Goal: Task Accomplishment & Management: Complete application form

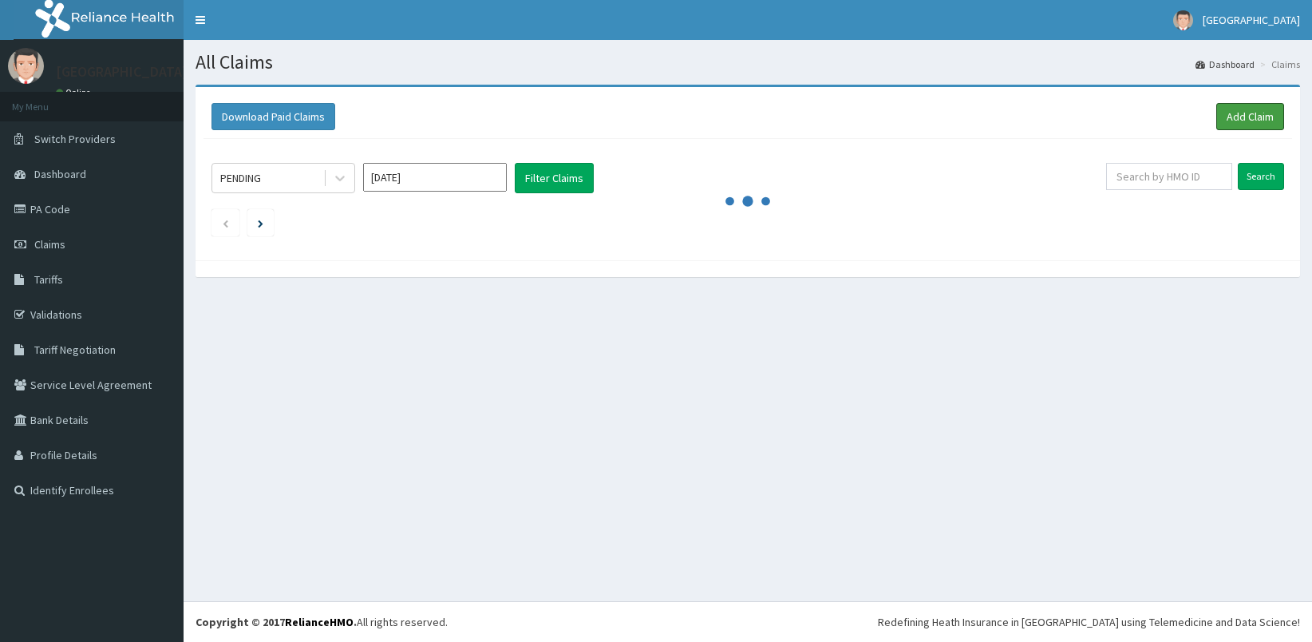
click at [1268, 115] on link "Add Claim" at bounding box center [1251, 116] width 68 height 27
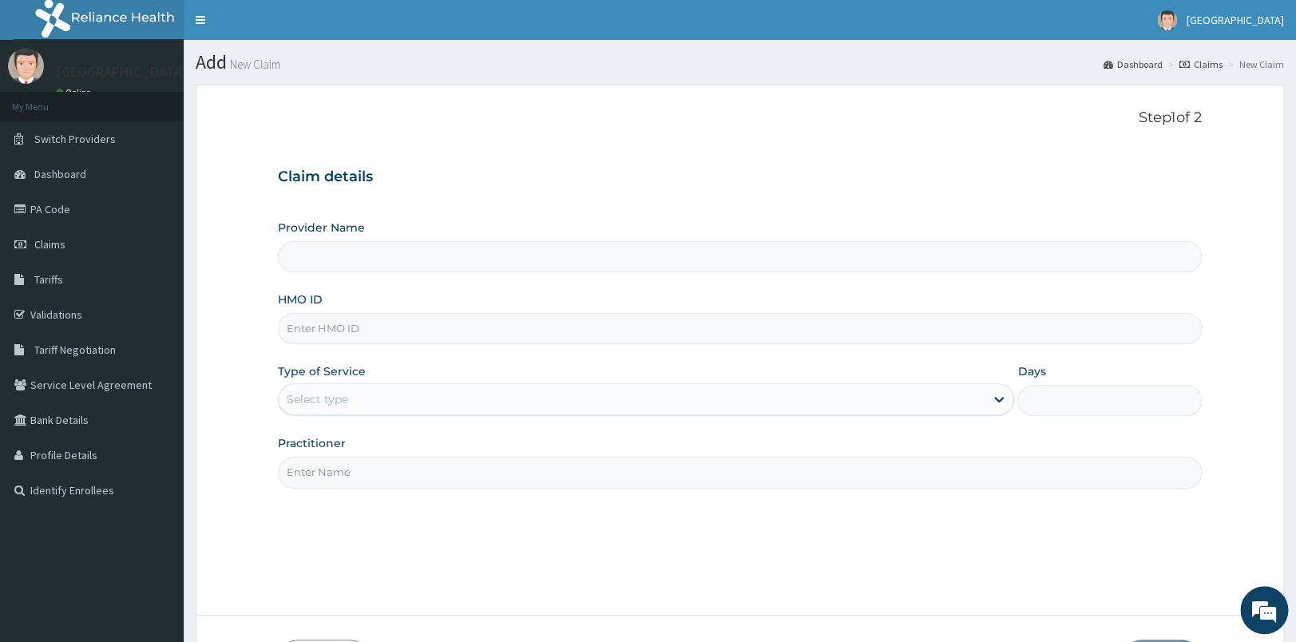
click at [446, 334] on input "HMO ID" at bounding box center [740, 328] width 924 height 31
type input "[GEOGRAPHIC_DATA]"
type input "DGC/10398/B"
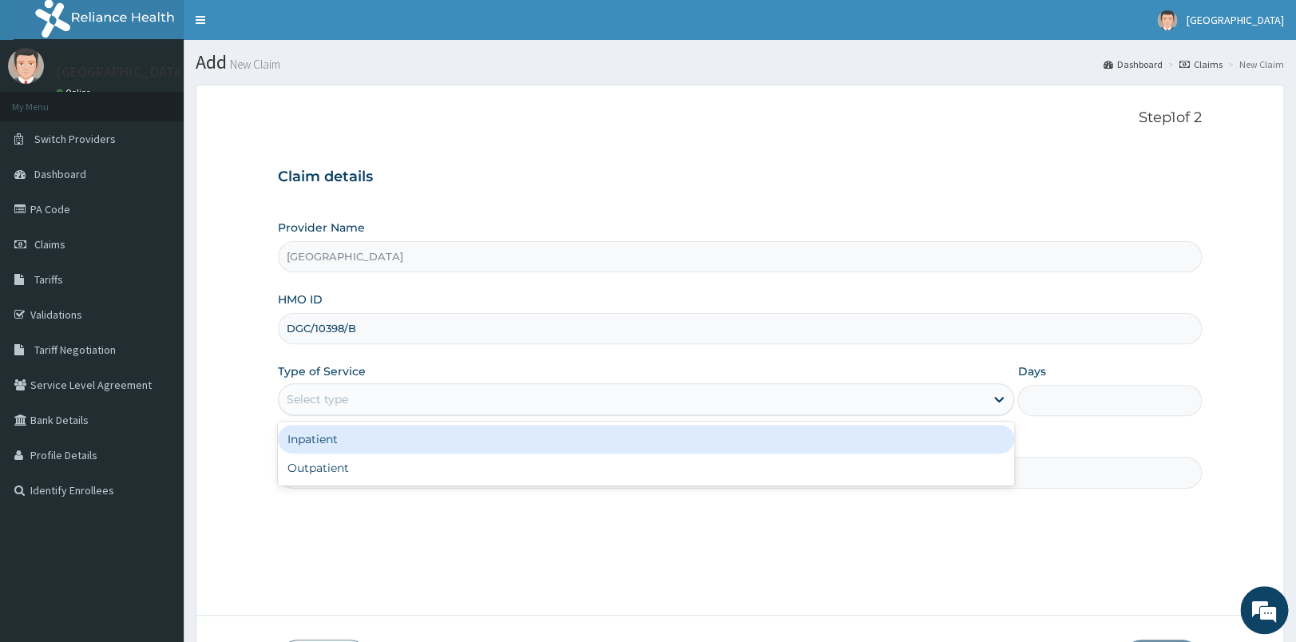
click at [475, 392] on div "Select type" at bounding box center [632, 399] width 706 height 26
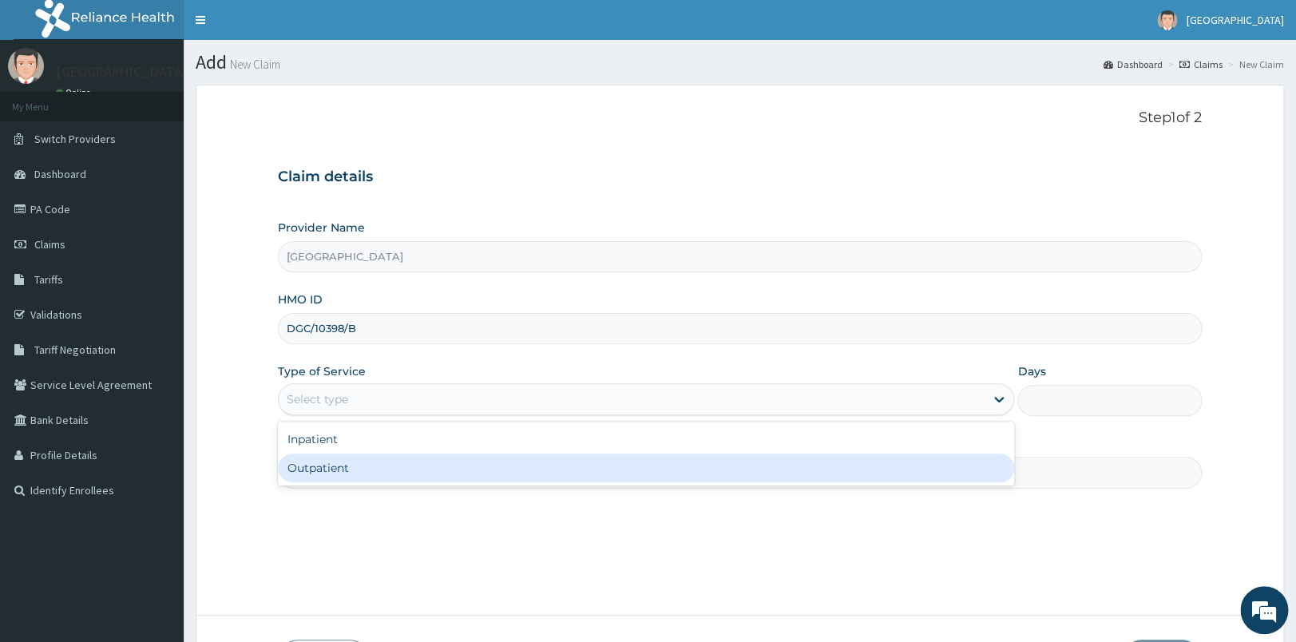
click at [474, 481] on div "Outpatient" at bounding box center [646, 467] width 736 height 29
type input "1"
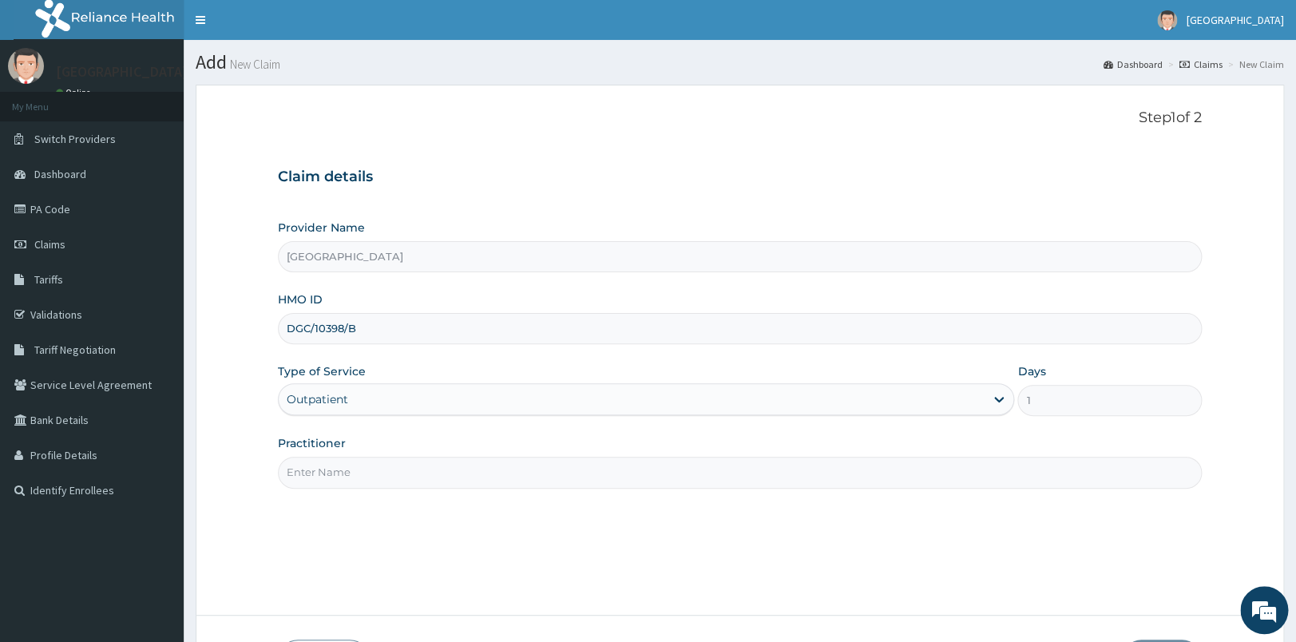
click at [449, 476] on input "Practitioner" at bounding box center [740, 472] width 924 height 31
type input "GEN"
drag, startPoint x: 1007, startPoint y: 358, endPoint x: 1047, endPoint y: 422, distance: 76.0
click at [1047, 422] on div "Provider Name Ancilla [DEMOGRAPHIC_DATA] Hospital HMO ID DGC/10398/B Type of Se…" at bounding box center [740, 354] width 924 height 268
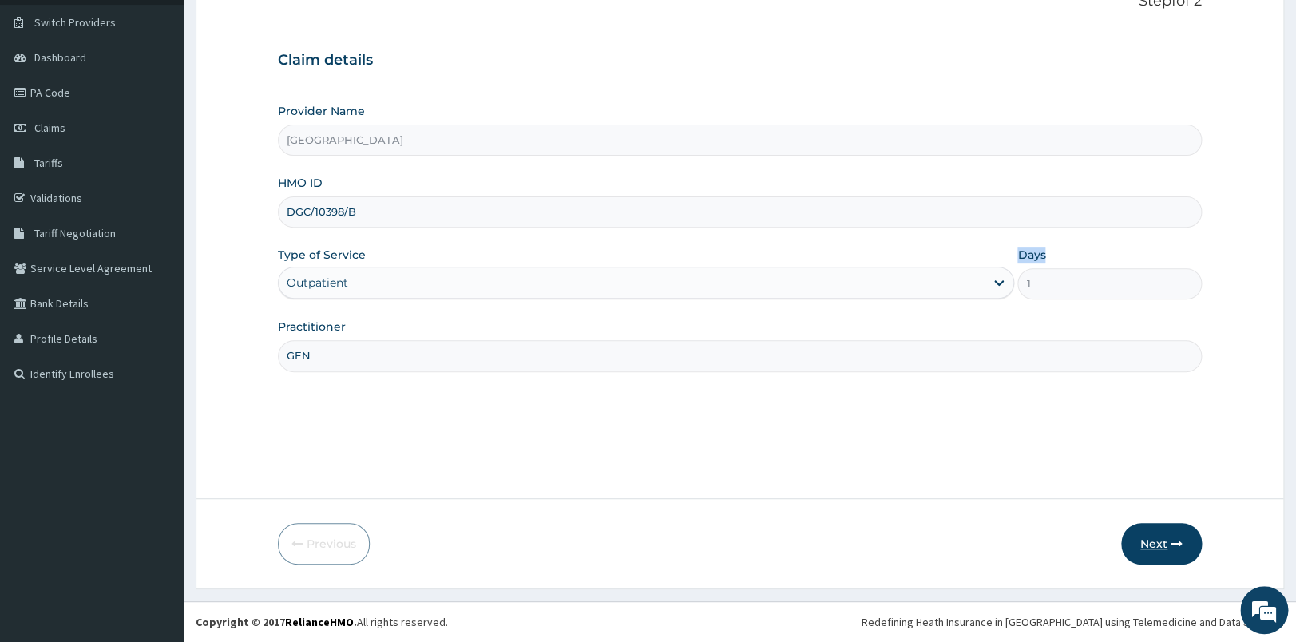
click at [1158, 546] on button "Next" at bounding box center [1161, 544] width 81 height 42
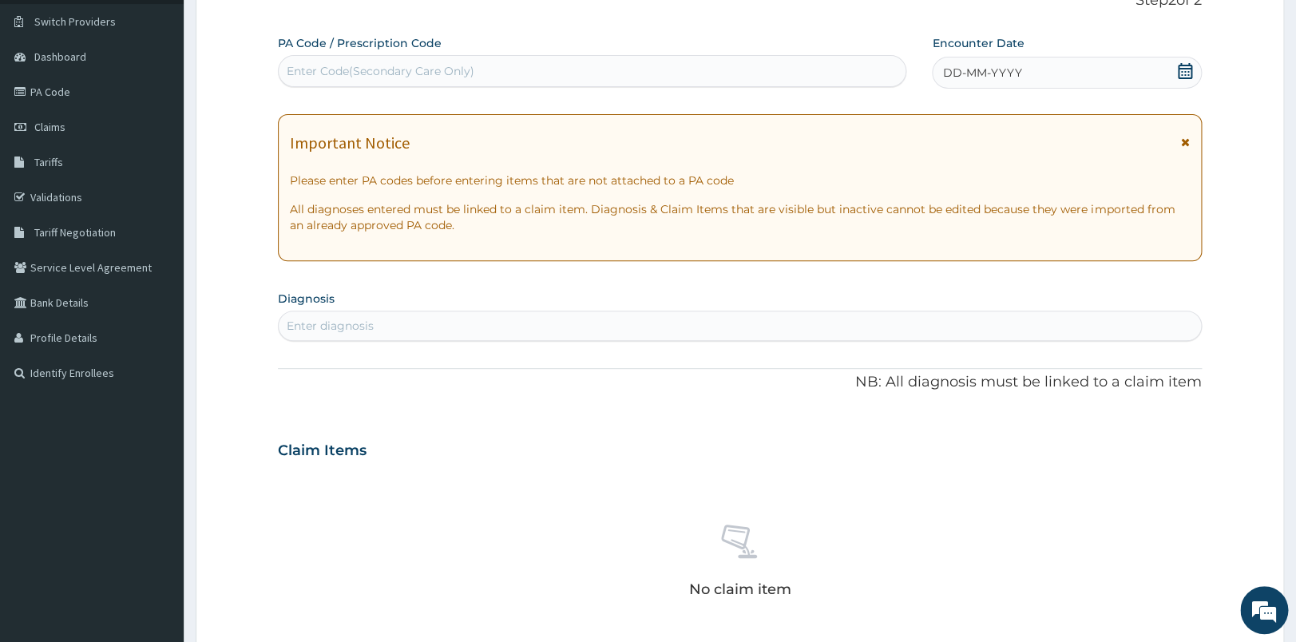
click at [1189, 72] on icon at bounding box center [1184, 71] width 14 height 16
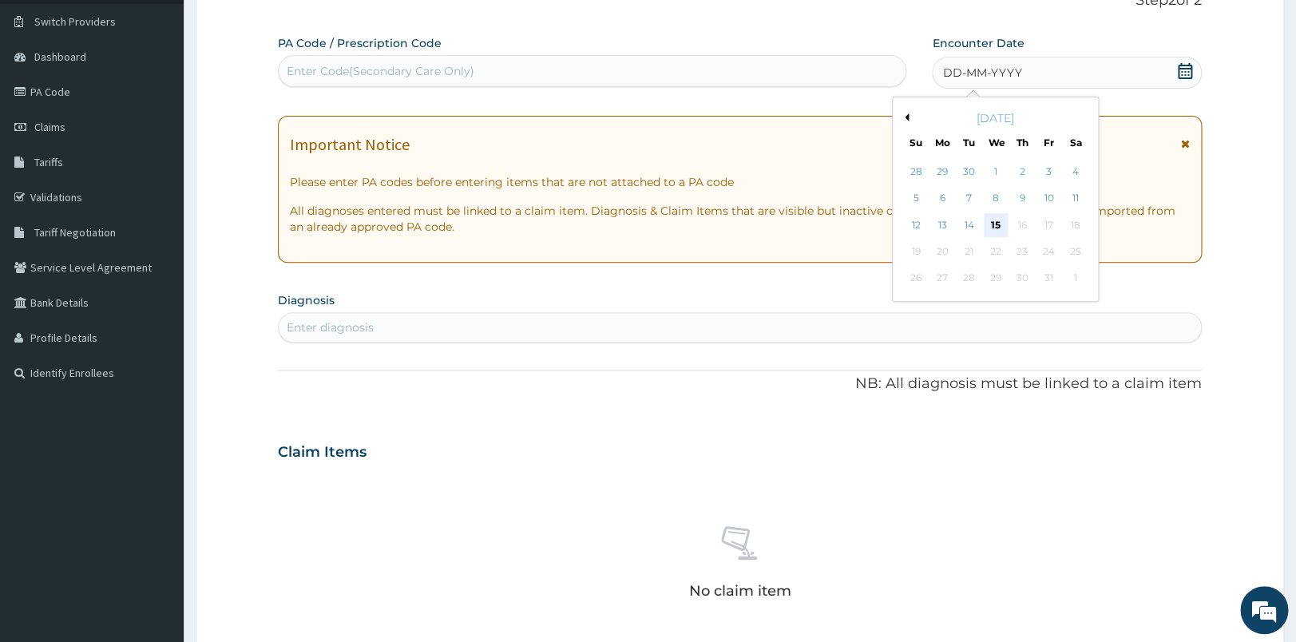
click at [994, 216] on div "15" at bounding box center [995, 225] width 24 height 24
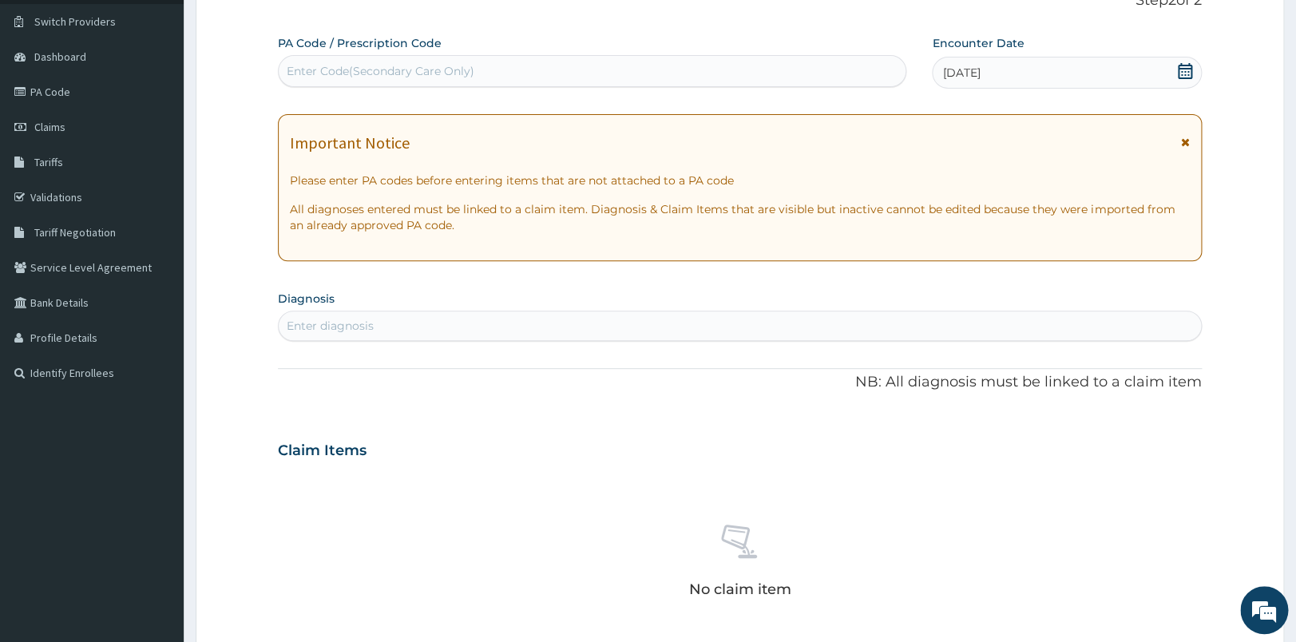
click at [691, 326] on div "Enter diagnosis" at bounding box center [740, 326] width 922 height 26
click at [463, 327] on div "Enter diagnosis" at bounding box center [740, 326] width 922 height 26
type input "URTI"
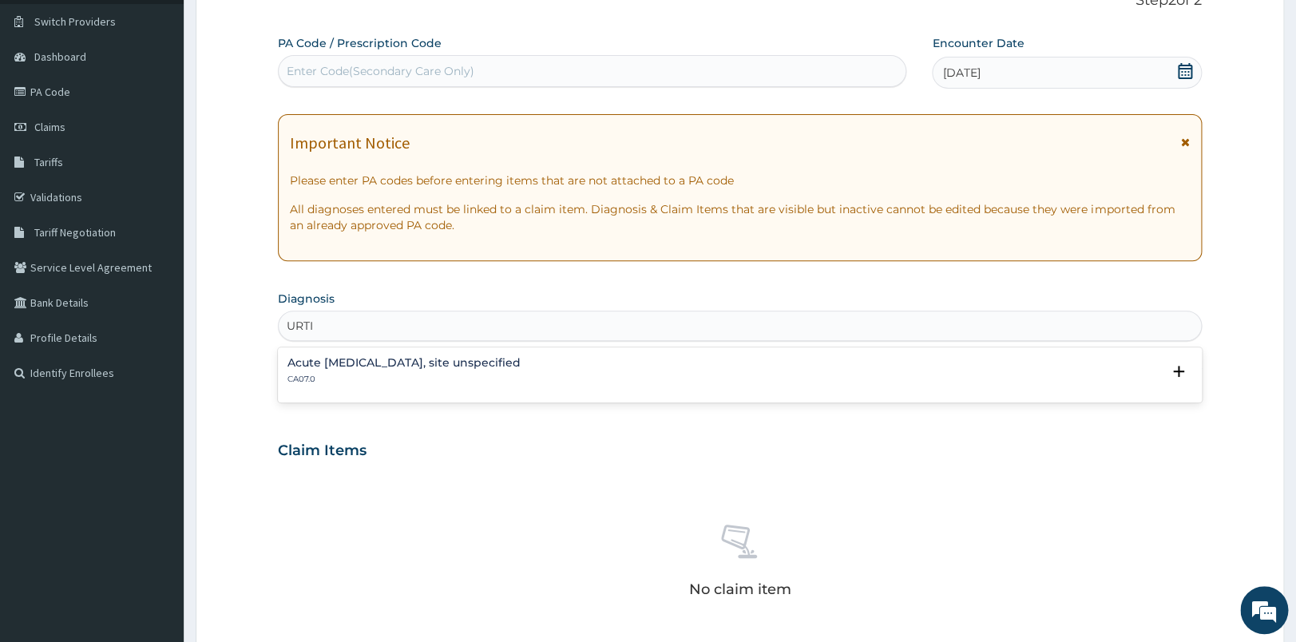
click at [331, 358] on h4 "Acute [MEDICAL_DATA], site unspecified" at bounding box center [403, 363] width 233 height 12
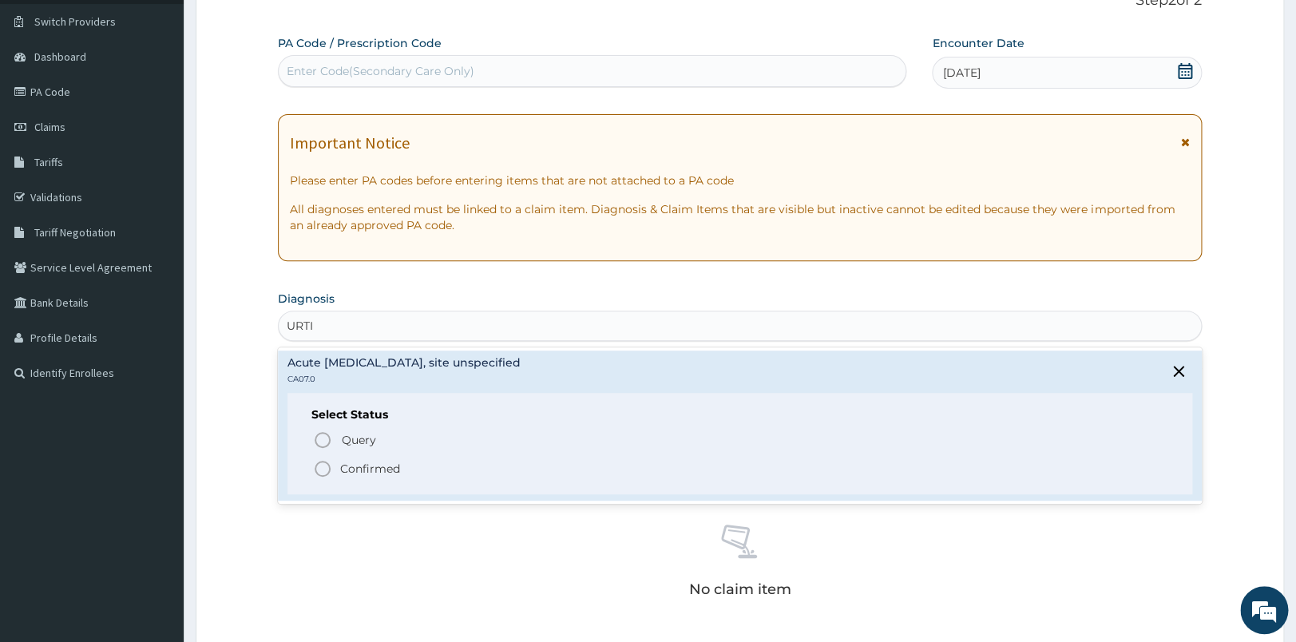
click at [318, 462] on icon "status option filled" at bounding box center [322, 468] width 19 height 19
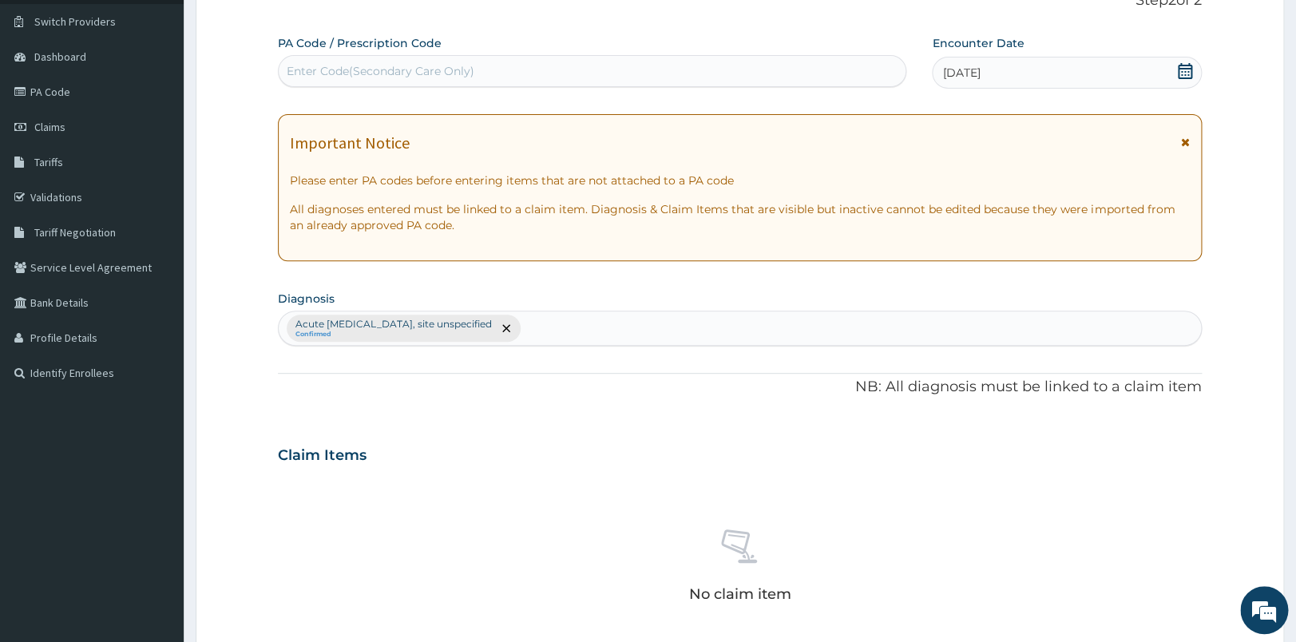
scroll to position [511, 0]
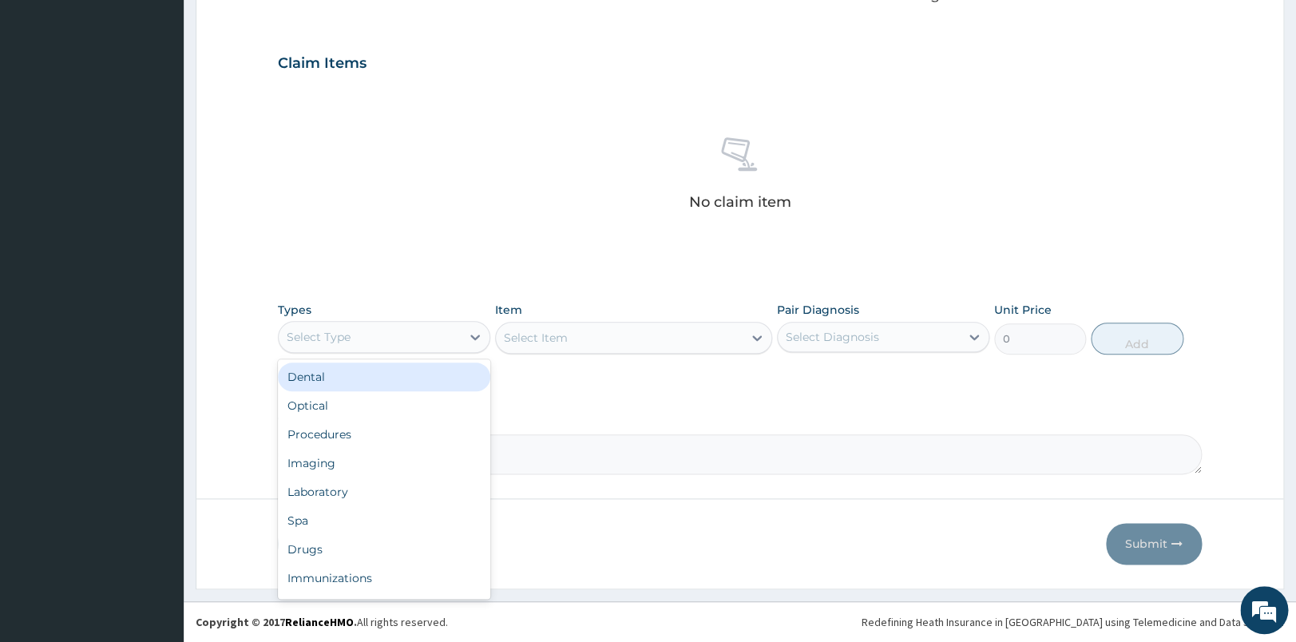
click at [374, 336] on div "Select Type" at bounding box center [370, 337] width 182 height 26
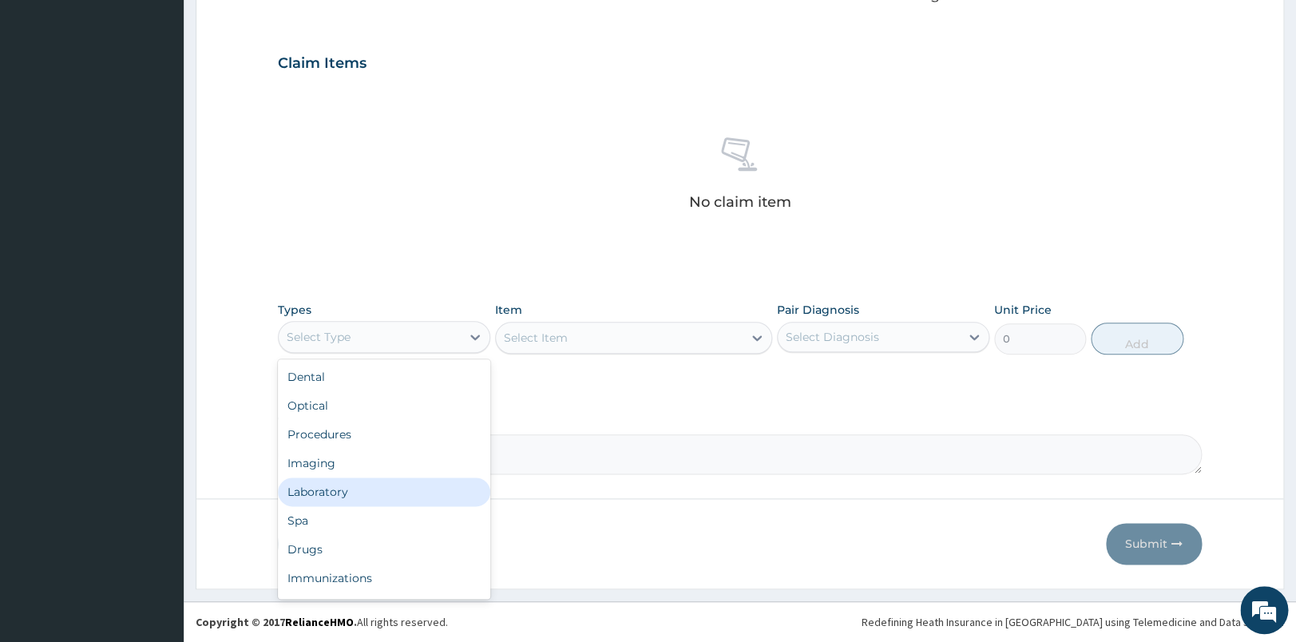
click at [335, 484] on div "Laboratory" at bounding box center [384, 491] width 212 height 29
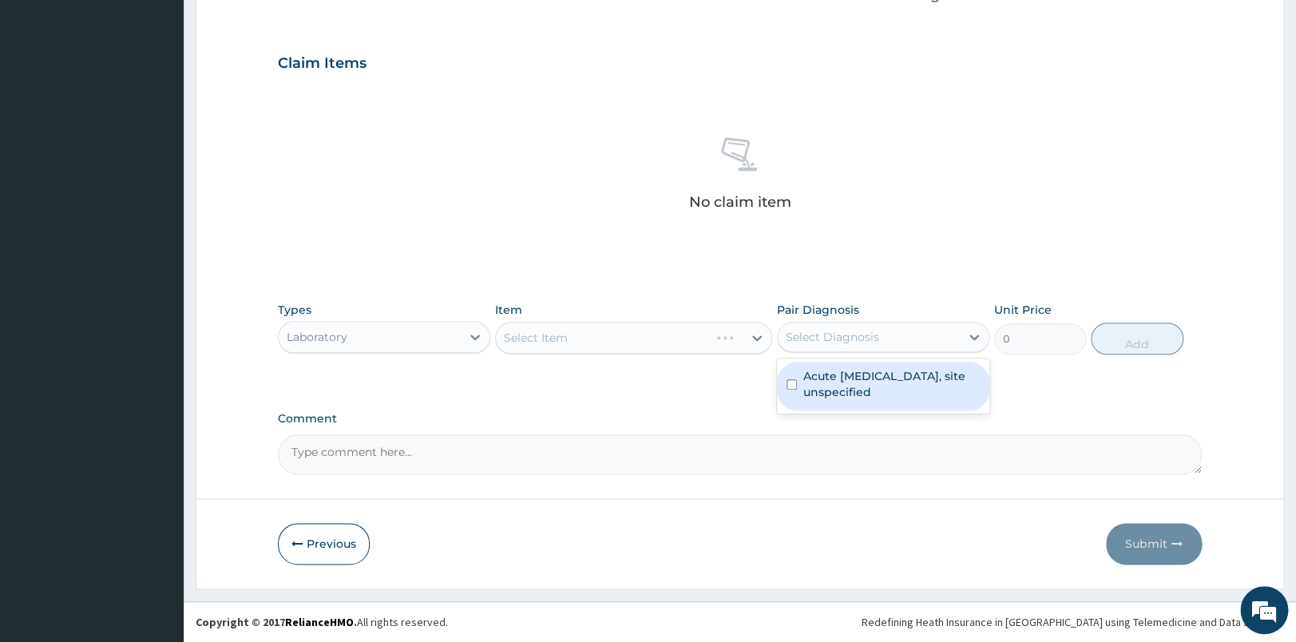
click at [837, 339] on div "Select Diagnosis" at bounding box center [832, 337] width 93 height 16
click at [861, 376] on label "Acute [MEDICAL_DATA], site unspecified" at bounding box center [891, 384] width 176 height 32
checkbox input "true"
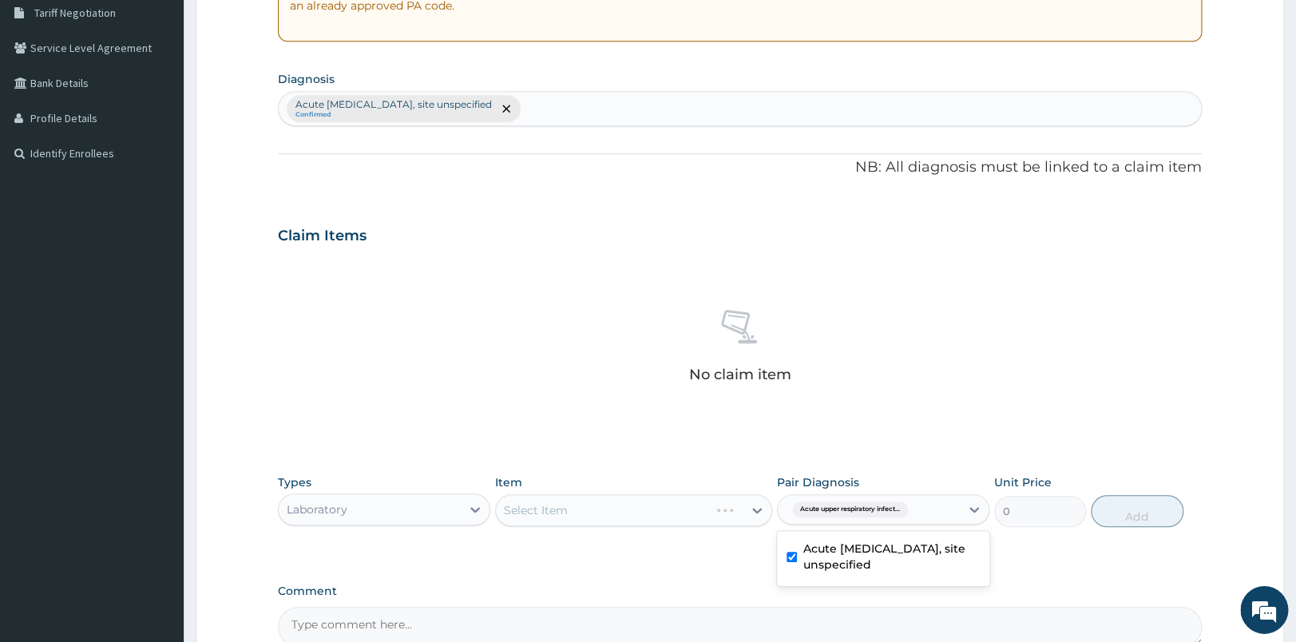
scroll to position [312, 0]
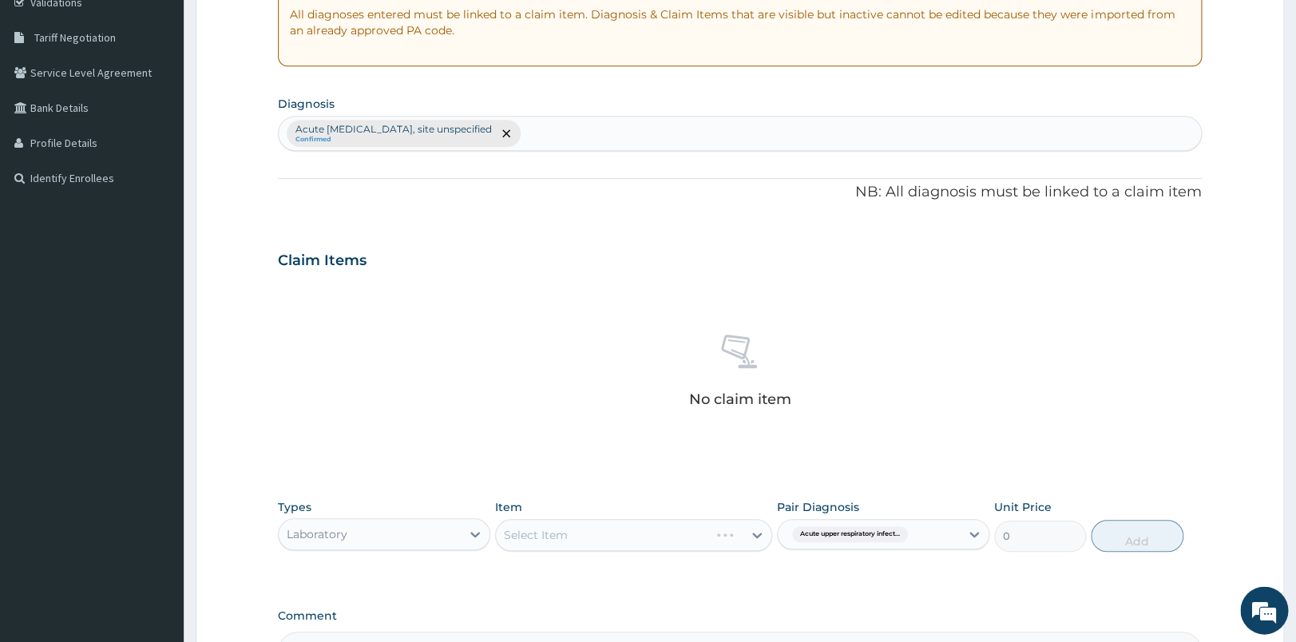
click at [600, 129] on div "Acute [MEDICAL_DATA], site unspecified Confirmed" at bounding box center [740, 134] width 922 height 34
type input "SEPSI"
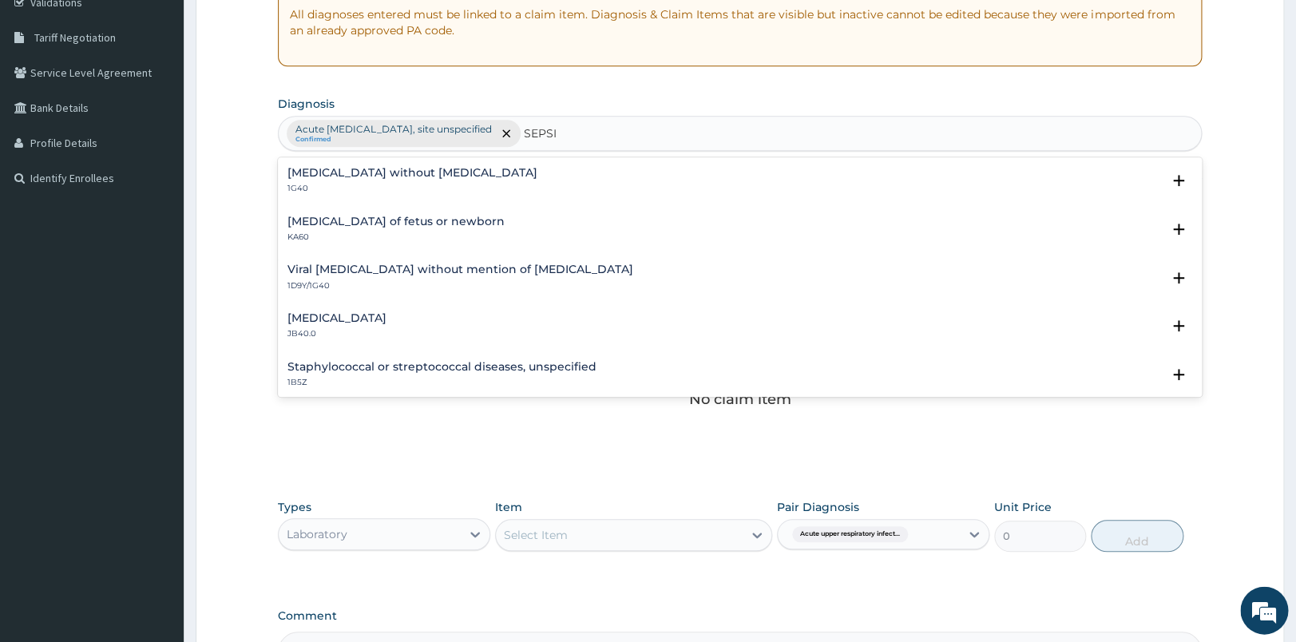
click at [433, 170] on h4 "[MEDICAL_DATA] without [MEDICAL_DATA]" at bounding box center [412, 173] width 250 height 12
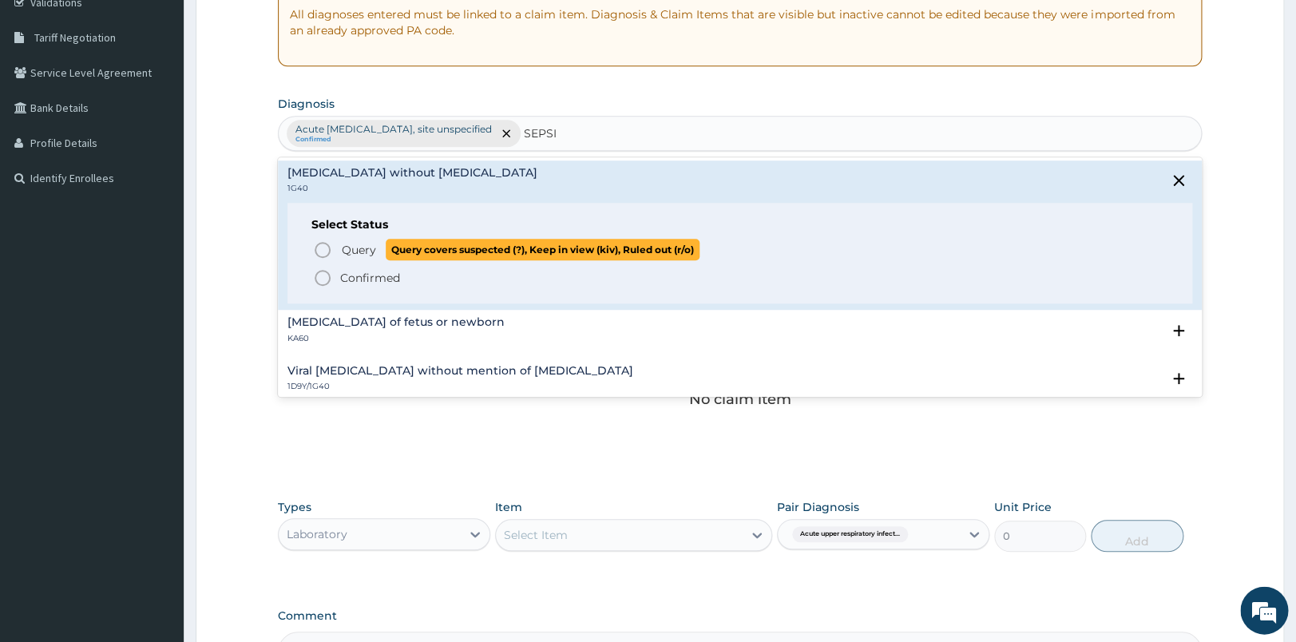
click at [324, 242] on icon "status option query" at bounding box center [322, 249] width 19 height 19
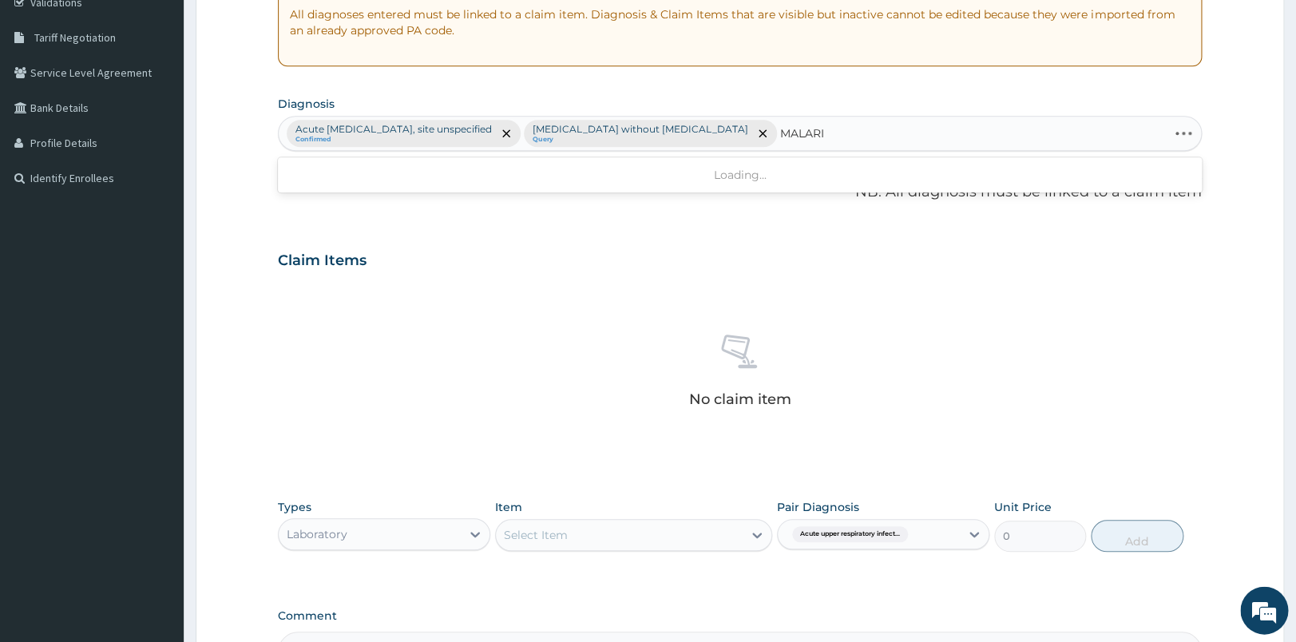
type input "[MEDICAL_DATA]"
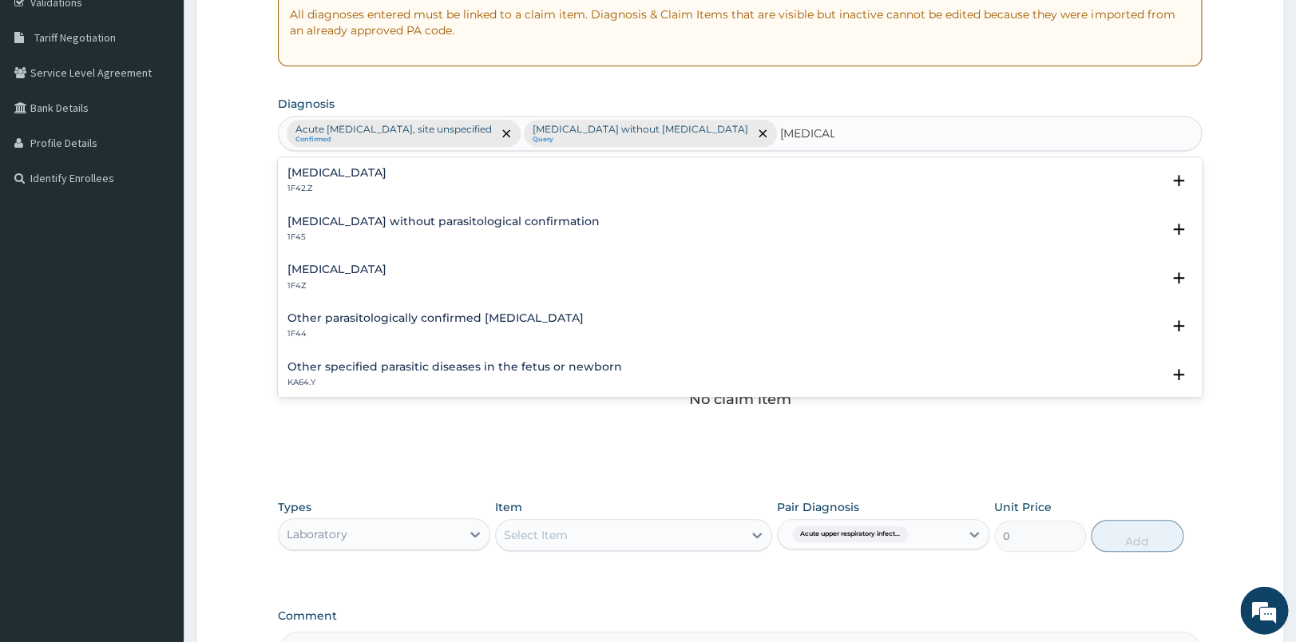
click at [354, 261] on div "[MEDICAL_DATA] 1F4Z Select Status Query Query covers suspected (?), Keep in vie…" at bounding box center [740, 281] width 924 height 49
click at [340, 275] on h4 "[MEDICAL_DATA]" at bounding box center [336, 269] width 99 height 12
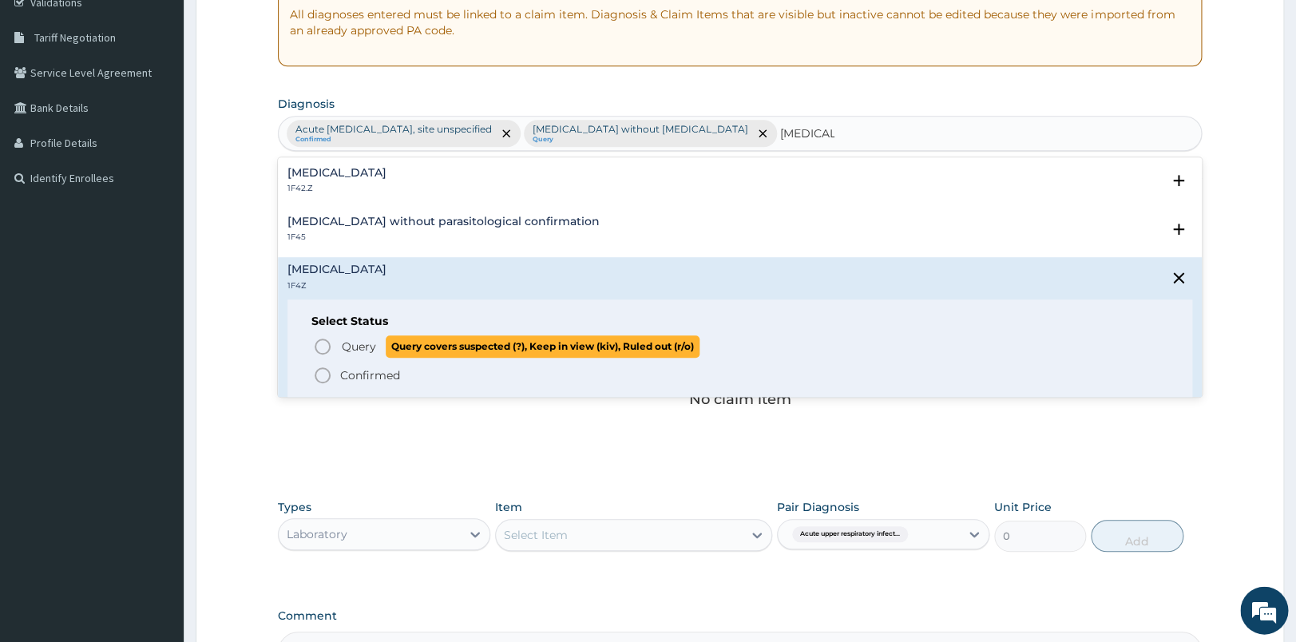
click at [323, 346] on icon "status option query" at bounding box center [322, 346] width 19 height 19
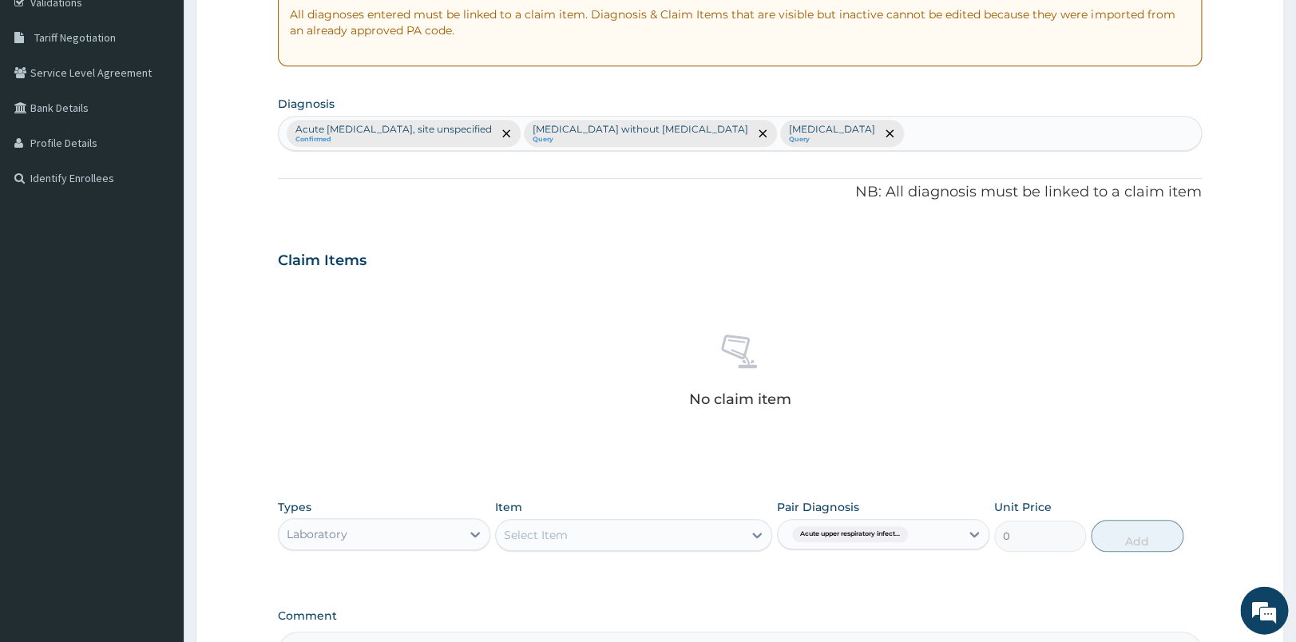
scroll to position [511, 0]
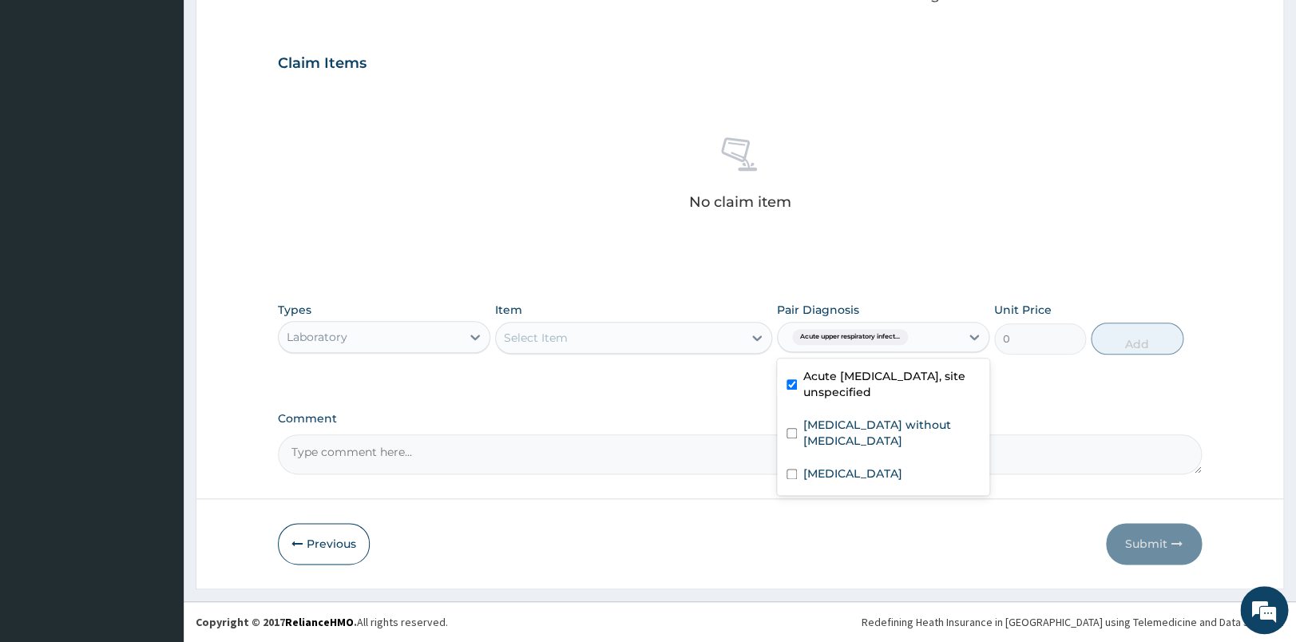
click at [922, 347] on div "Acute upper respiratory infect..." at bounding box center [869, 336] width 182 height 27
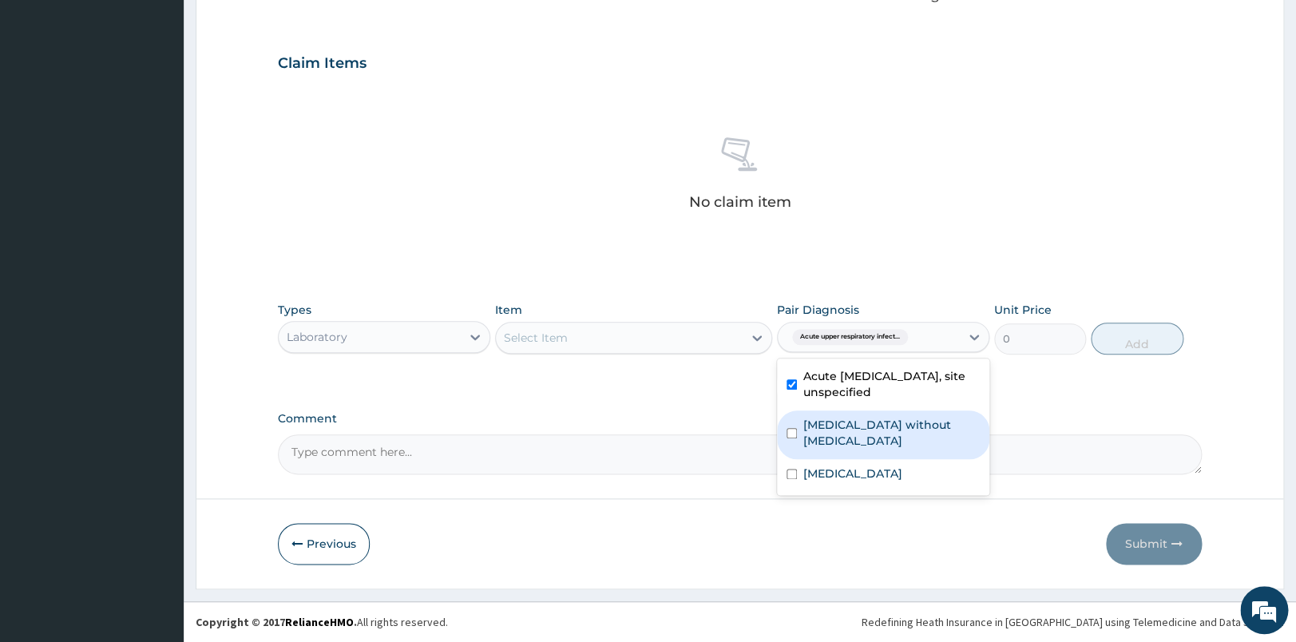
click at [861, 431] on label "[MEDICAL_DATA] without [MEDICAL_DATA]" at bounding box center [891, 433] width 176 height 32
checkbox input "true"
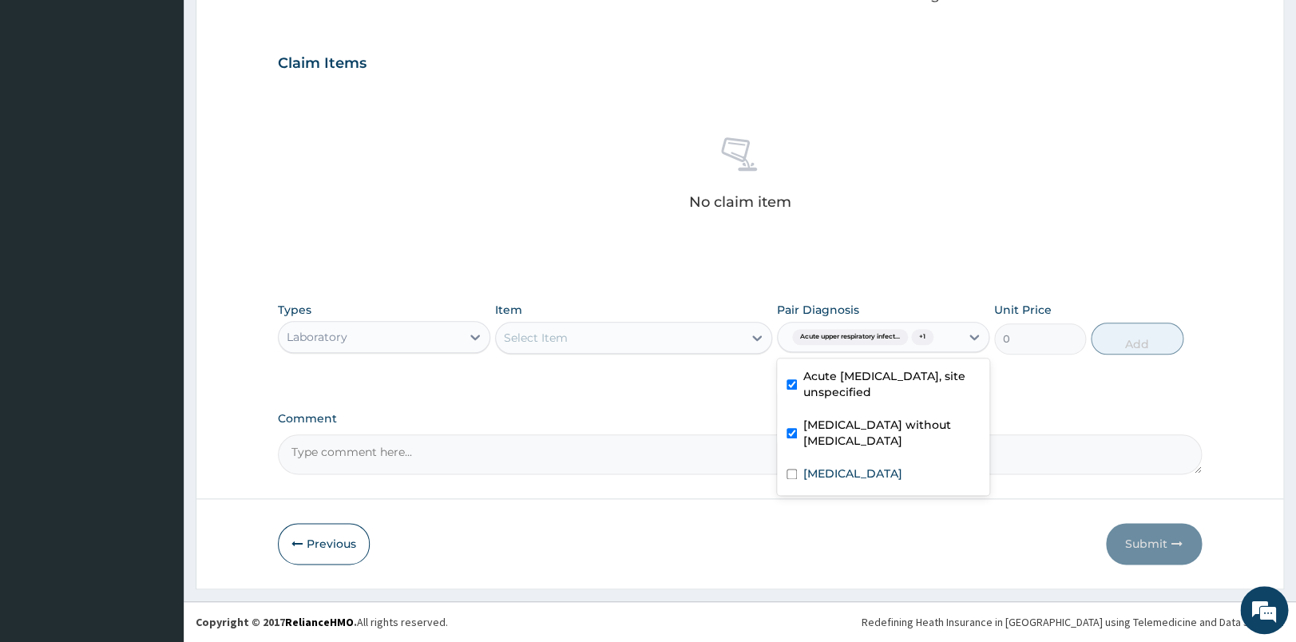
click at [867, 394] on label "Acute [MEDICAL_DATA], site unspecified" at bounding box center [891, 384] width 176 height 32
checkbox input "false"
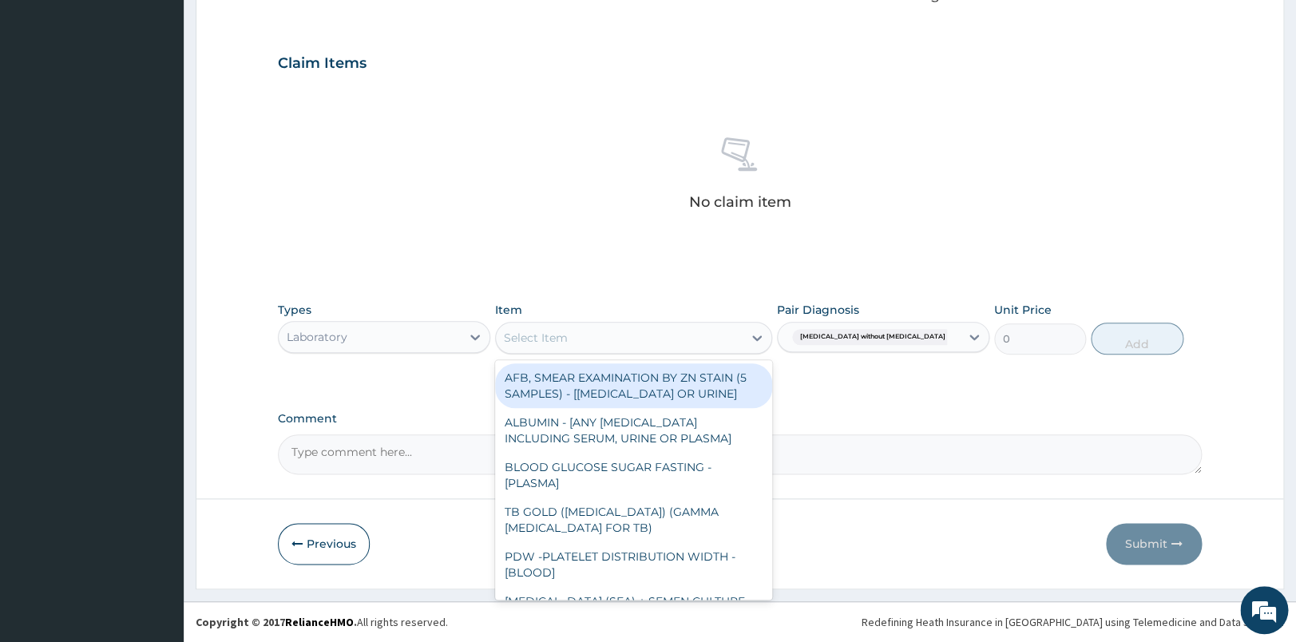
click at [642, 336] on div "Select Item" at bounding box center [619, 338] width 247 height 26
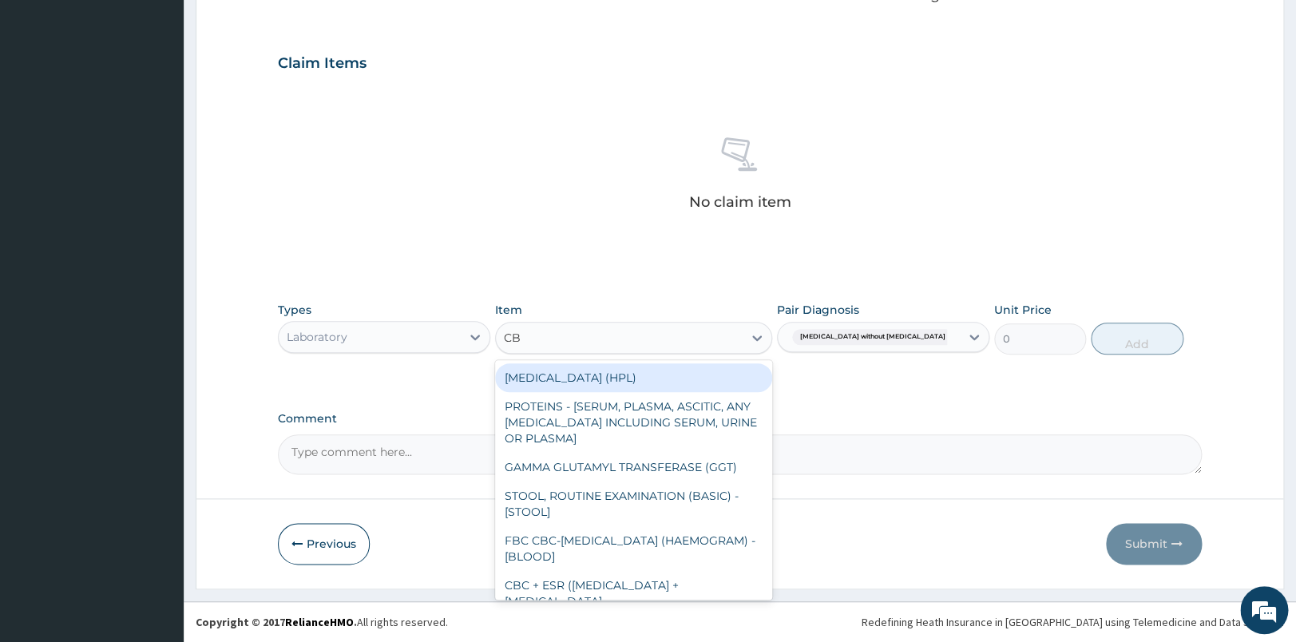
type input "CBC"
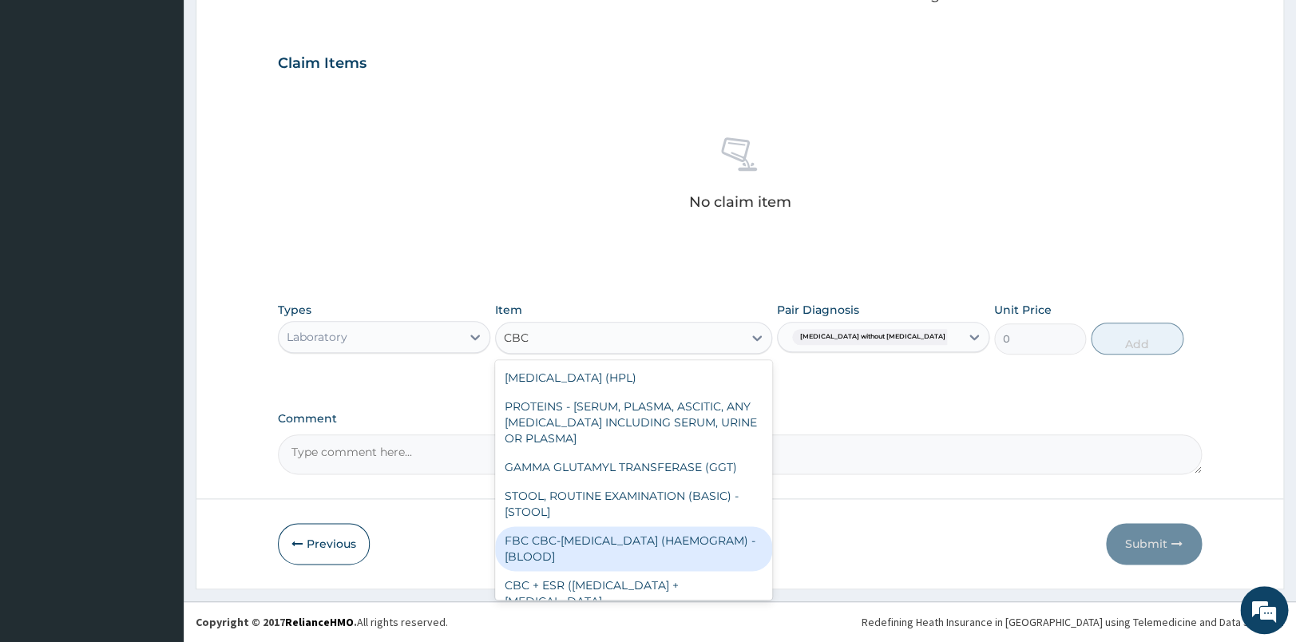
click at [631, 537] on div "FBC CBC-[MEDICAL_DATA] (HAEMOGRAM) - [BLOOD]" at bounding box center [633, 548] width 277 height 45
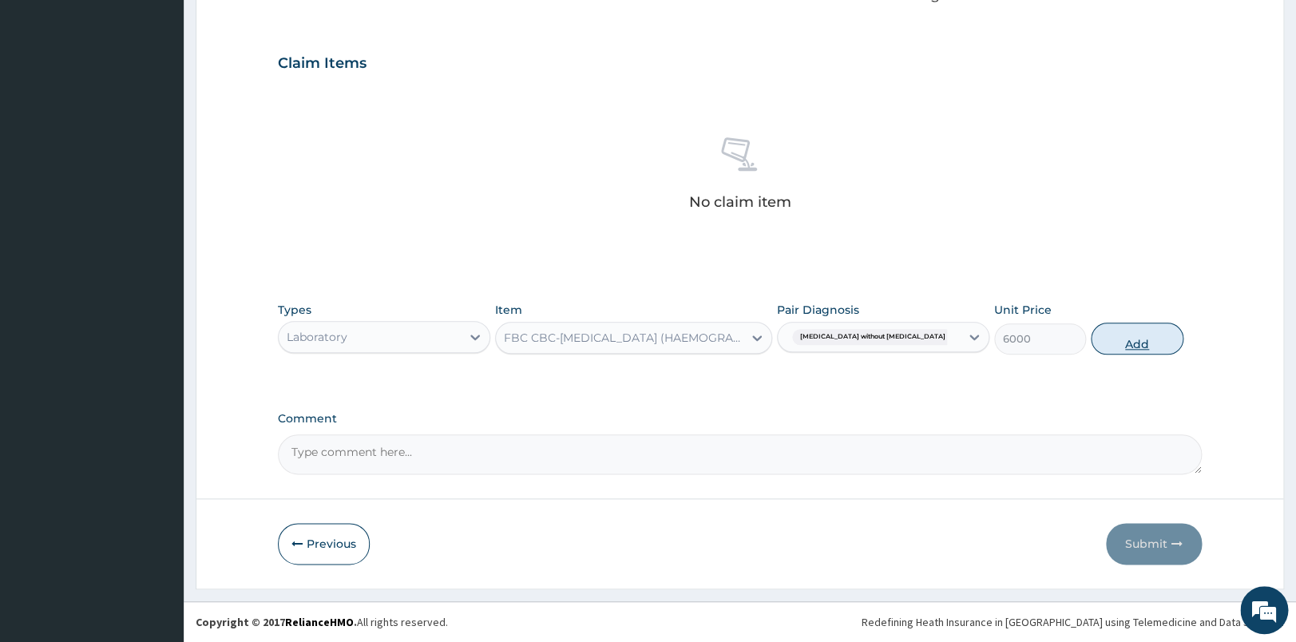
click at [1162, 335] on button "Add" at bounding box center [1136, 339] width 93 height 32
type input "0"
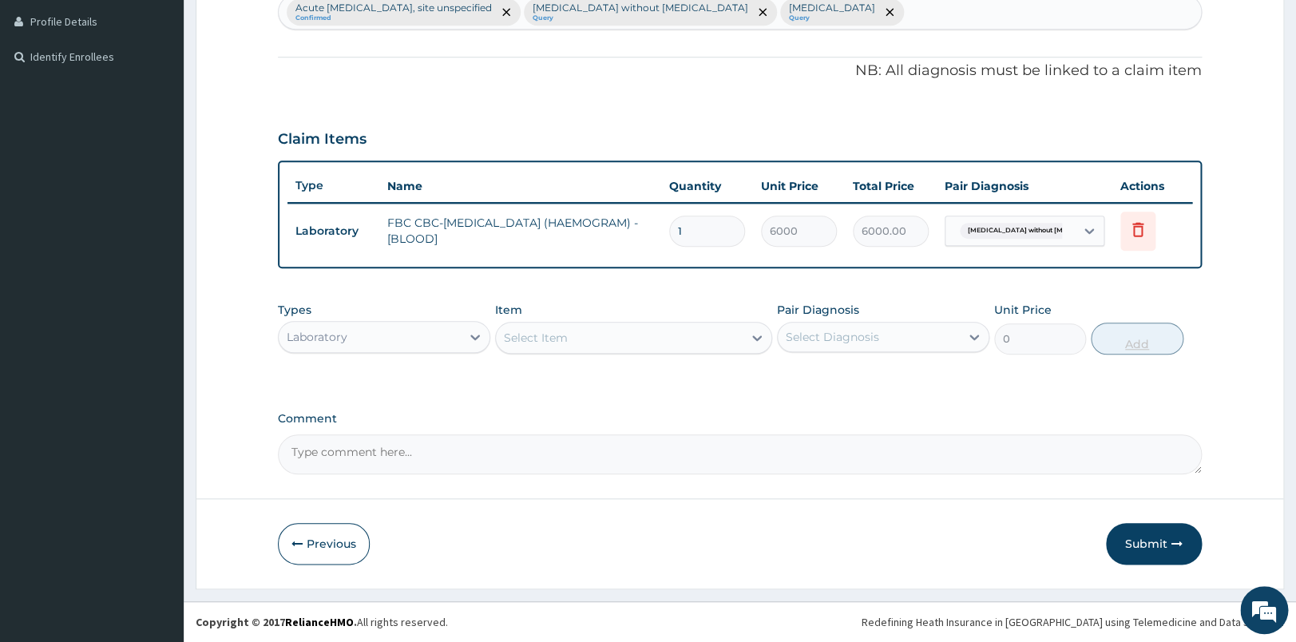
scroll to position [433, 0]
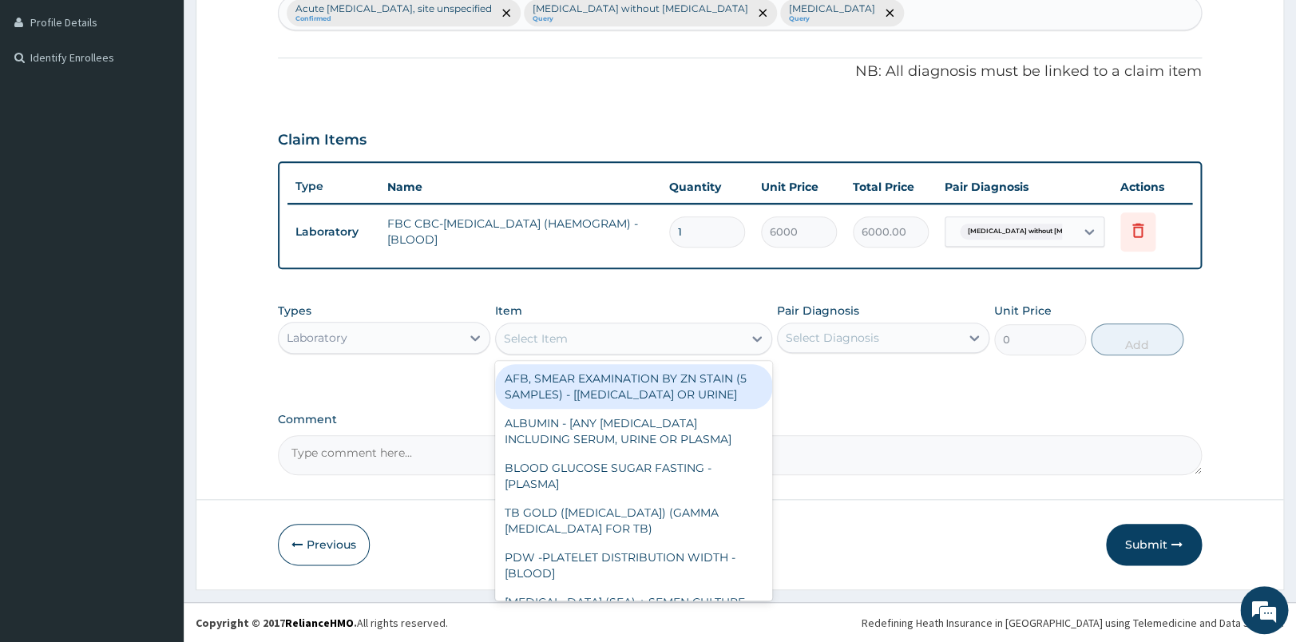
click at [643, 344] on div "Select Item" at bounding box center [619, 339] width 247 height 26
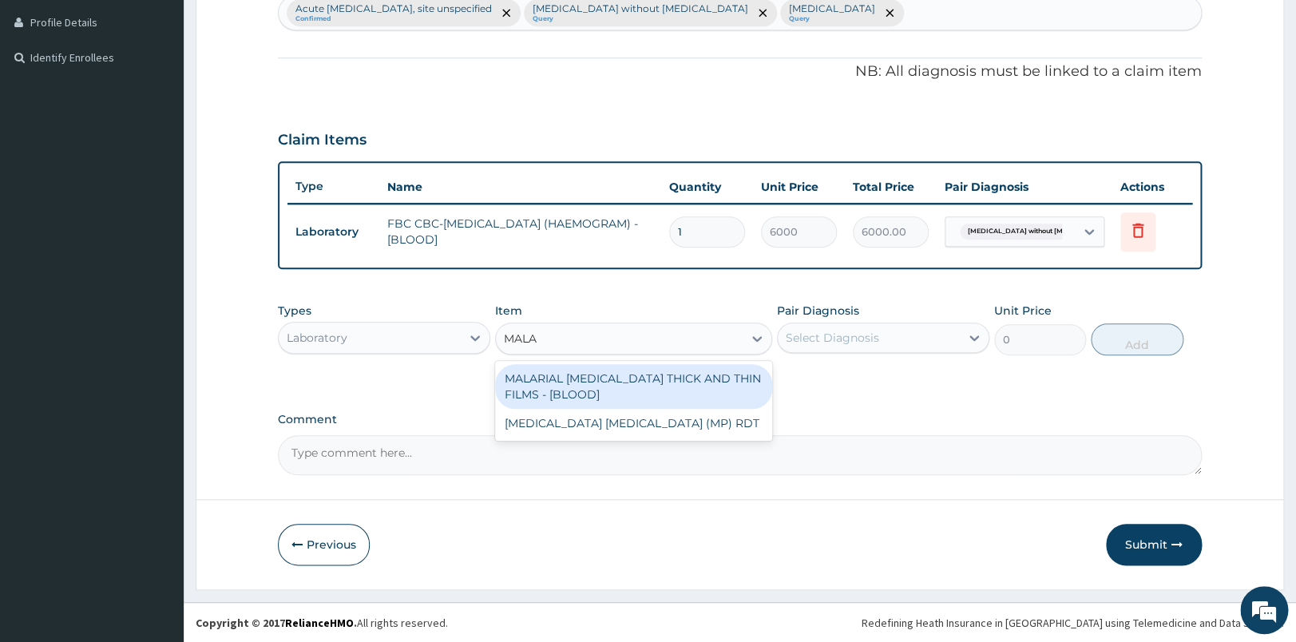
type input "MALAR"
click at [619, 386] on div "MALARIAL [MEDICAL_DATA] THICK AND THIN FILMS - [BLOOD]" at bounding box center [633, 386] width 277 height 45
type input "2625"
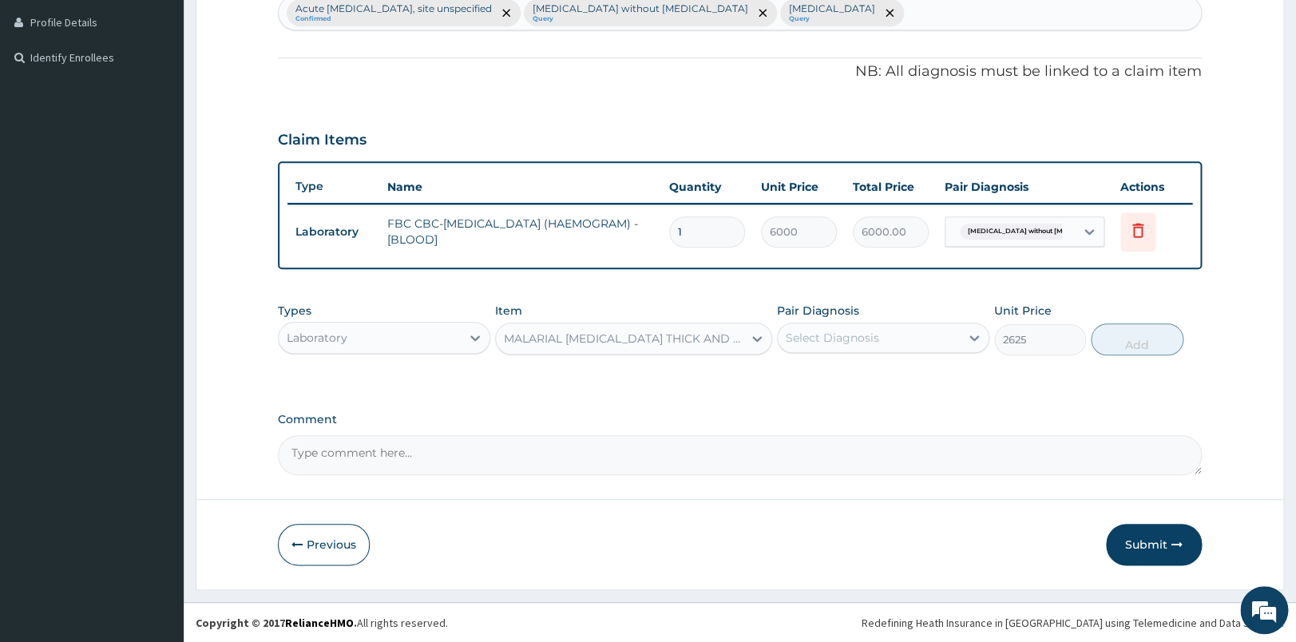
click at [805, 338] on div "Select Diagnosis" at bounding box center [832, 338] width 93 height 16
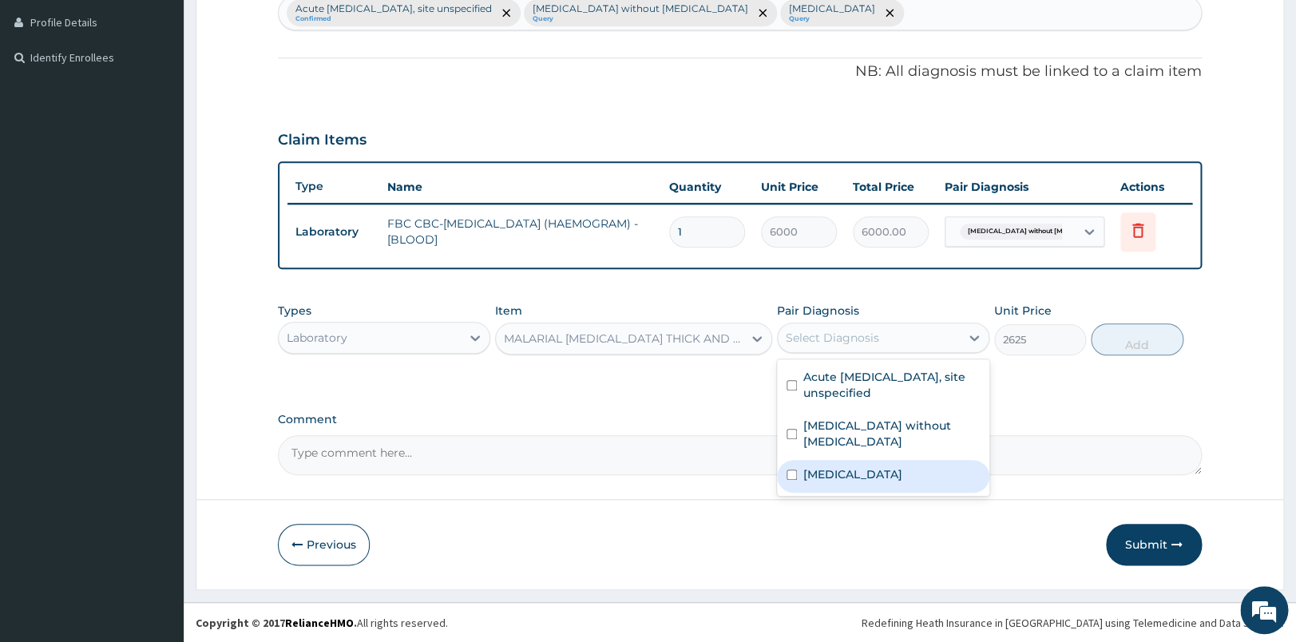
click at [827, 466] on label "[MEDICAL_DATA]" at bounding box center [852, 474] width 99 height 16
checkbox input "true"
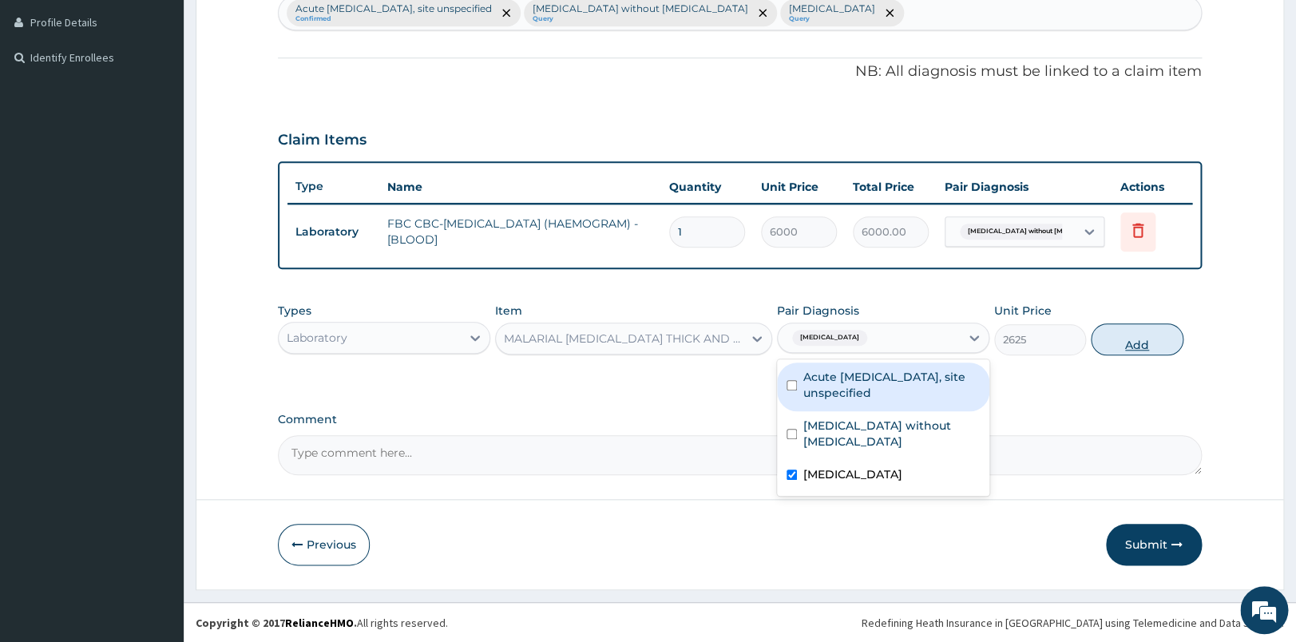
click at [1144, 332] on button "Add" at bounding box center [1136, 339] width 93 height 32
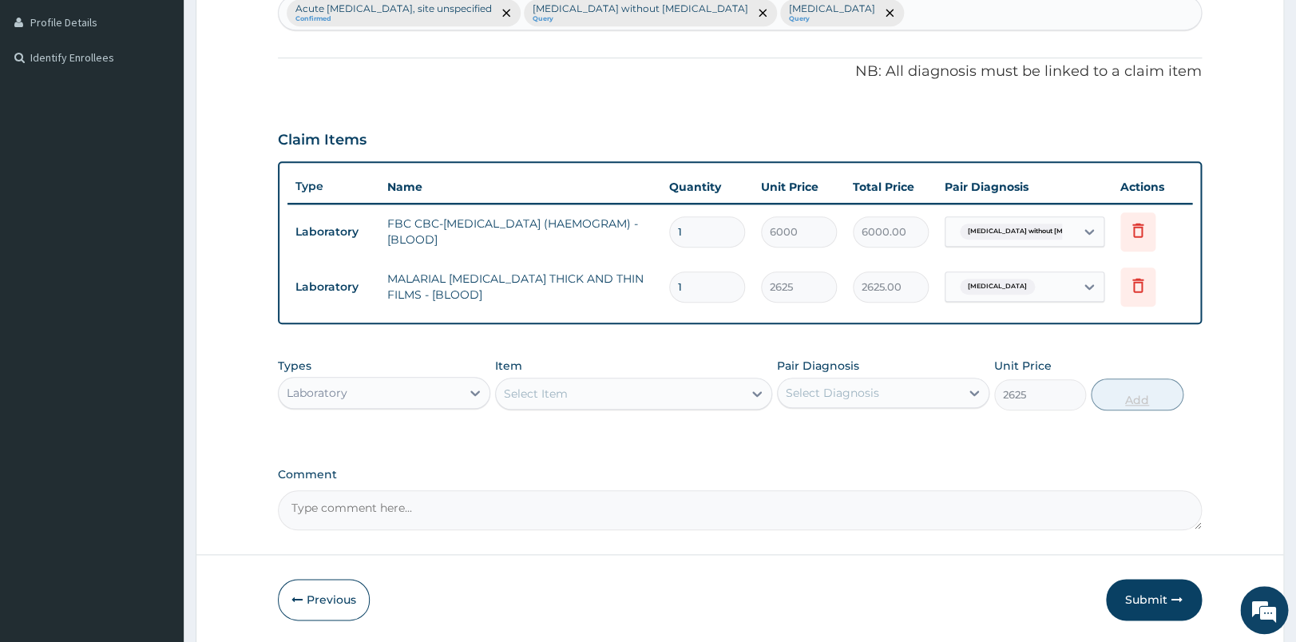
type input "0"
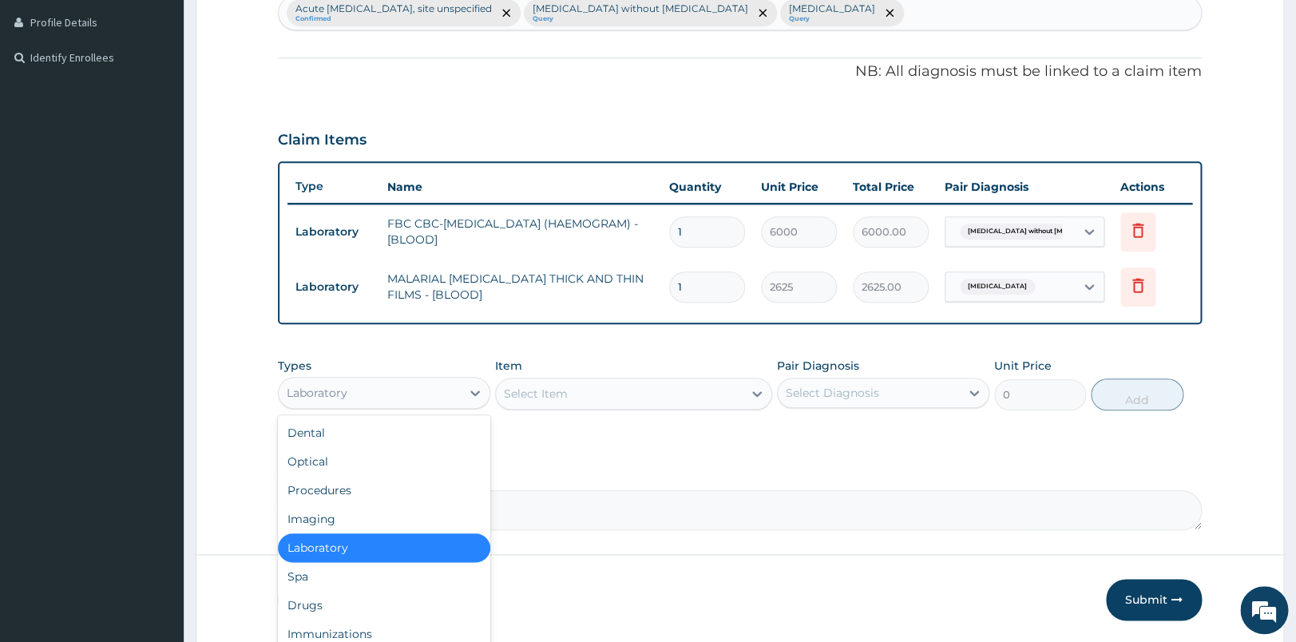
click at [358, 398] on div "Laboratory" at bounding box center [370, 393] width 182 height 26
click at [319, 594] on div "Drugs" at bounding box center [384, 605] width 212 height 29
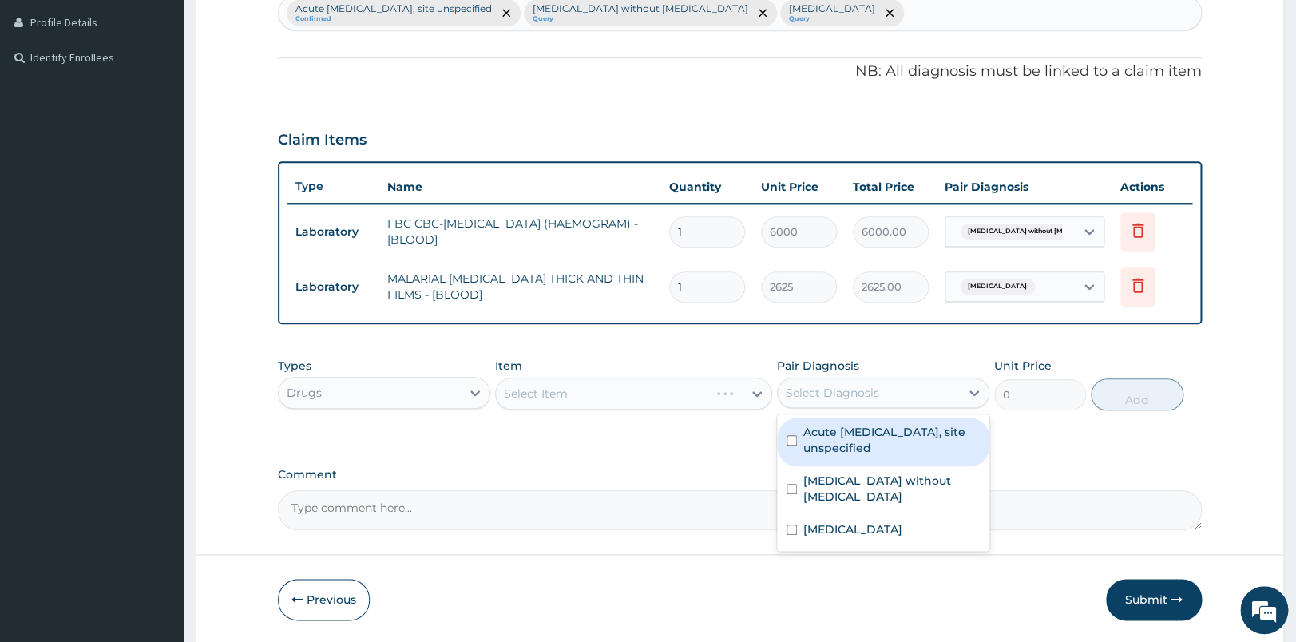
click at [889, 394] on div "Select Diagnosis" at bounding box center [869, 393] width 182 height 26
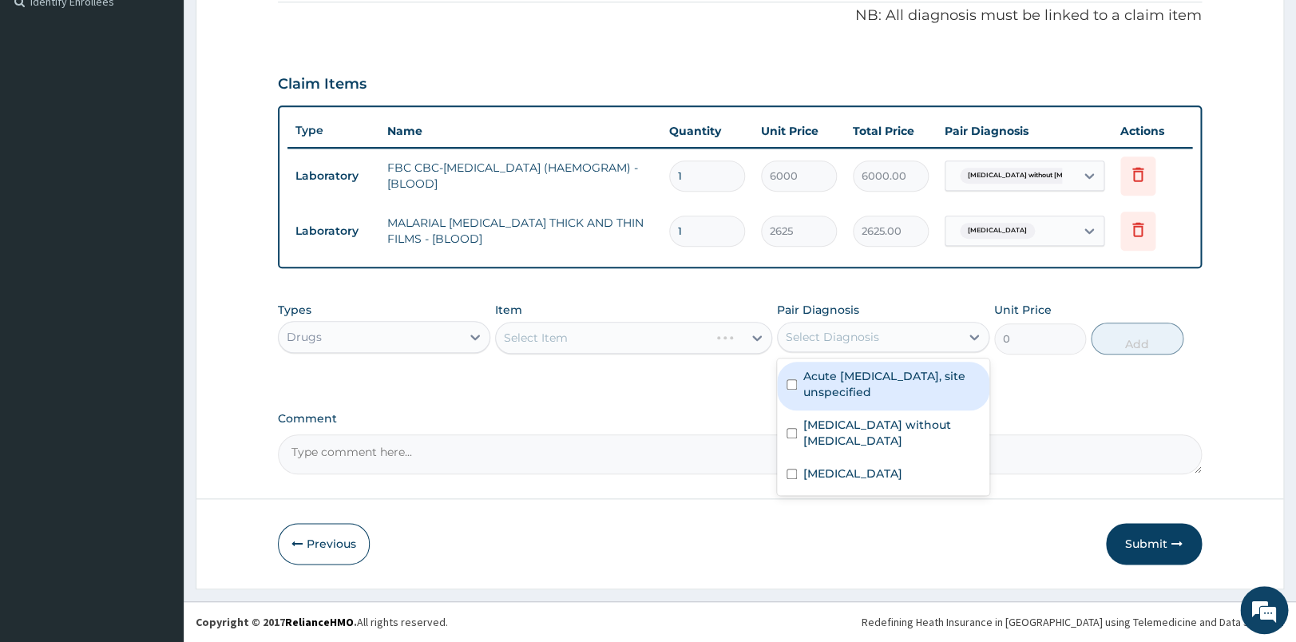
click at [827, 406] on div "Acute [MEDICAL_DATA], site unspecified" at bounding box center [883, 386] width 212 height 49
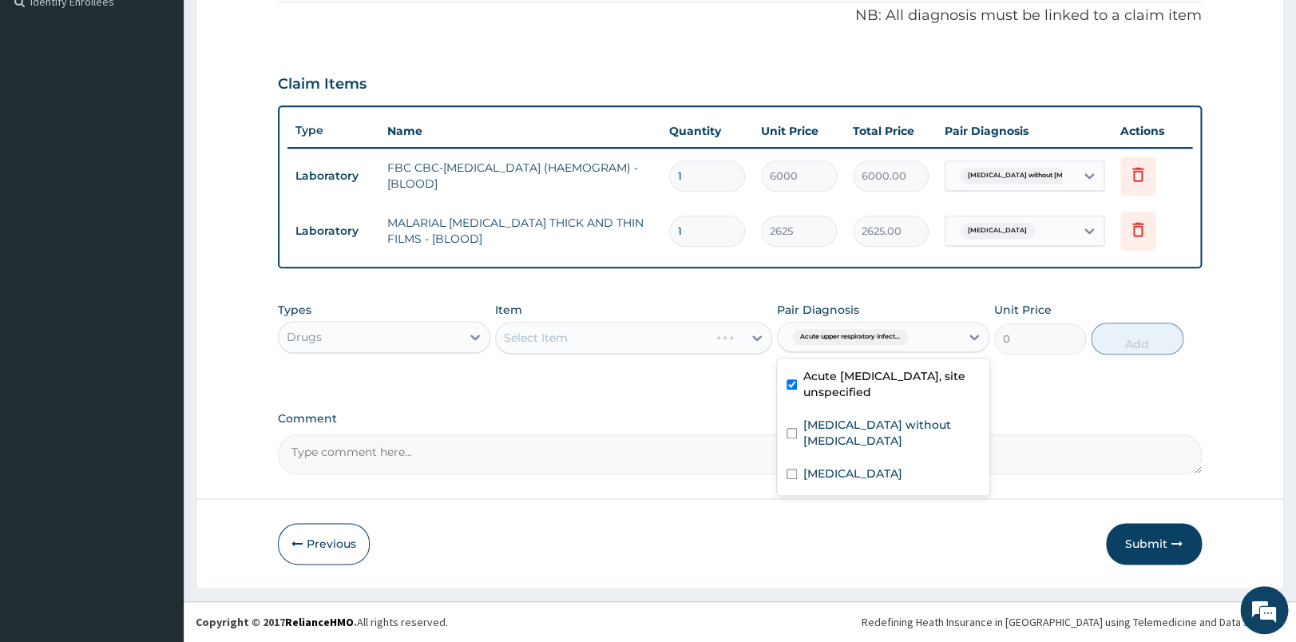
checkbox input "true"
click at [627, 339] on div "Select Item" at bounding box center [619, 338] width 247 height 26
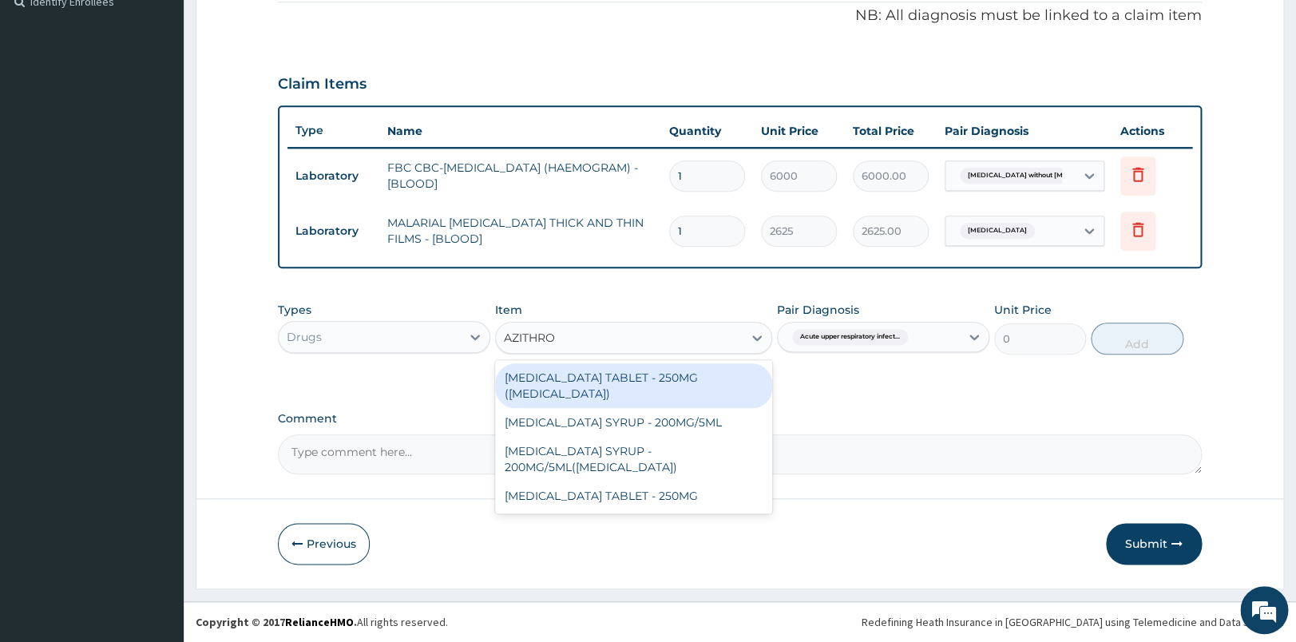
type input "AZITHROM"
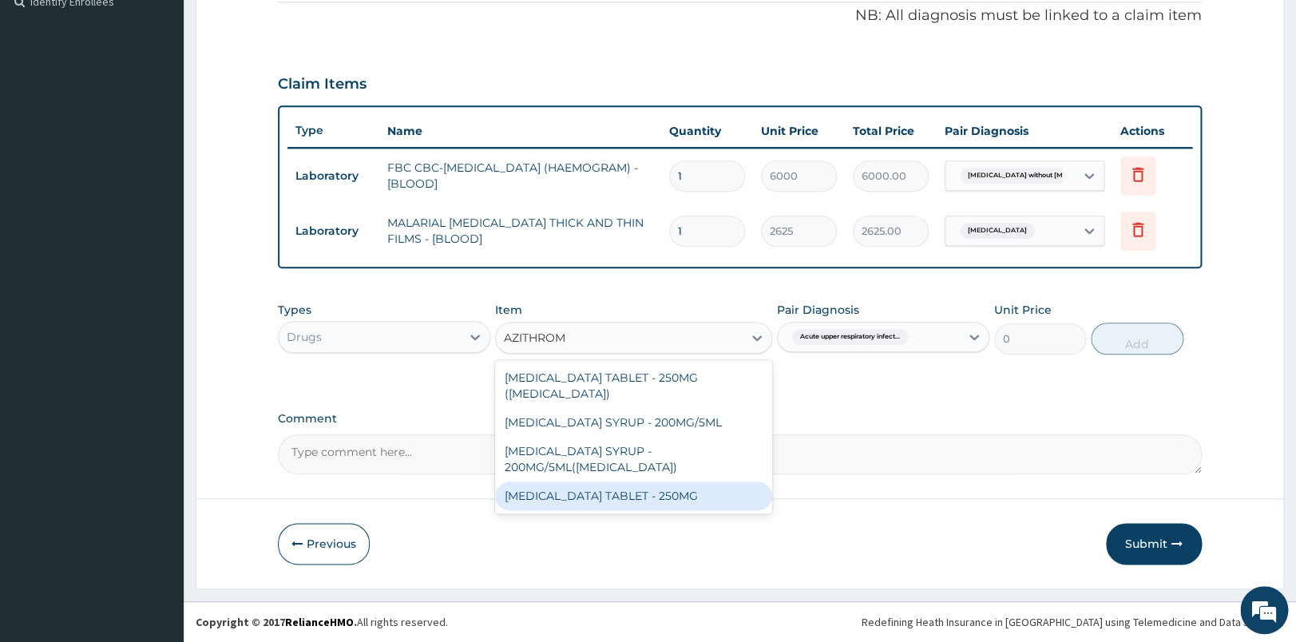
click at [643, 489] on div "[MEDICAL_DATA] TABLET - 250MG" at bounding box center [633, 495] width 277 height 29
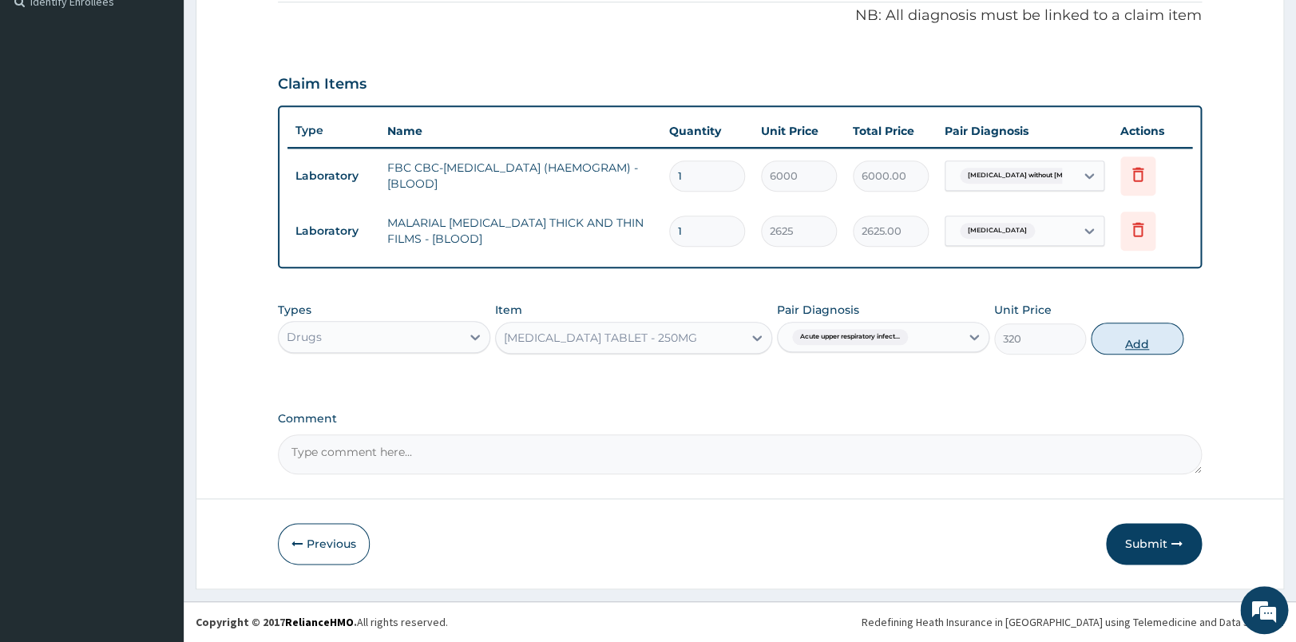
click at [1144, 335] on button "Add" at bounding box center [1136, 339] width 93 height 32
type input "0"
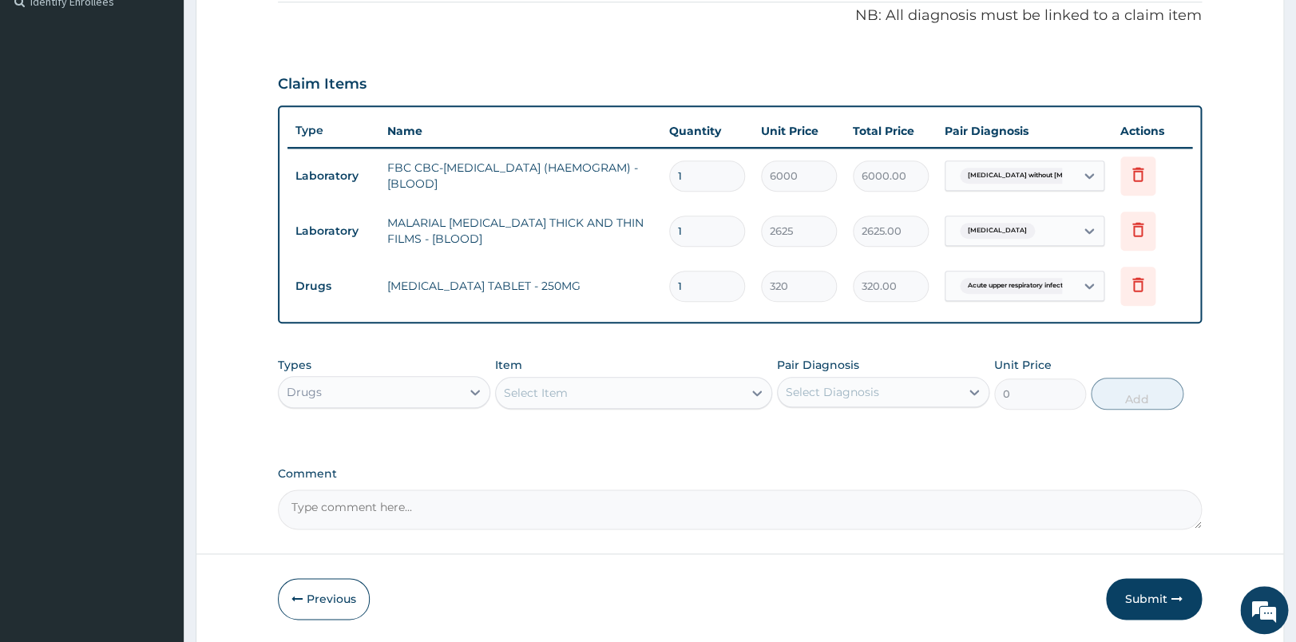
click at [587, 402] on div "Select Item" at bounding box center [619, 393] width 247 height 26
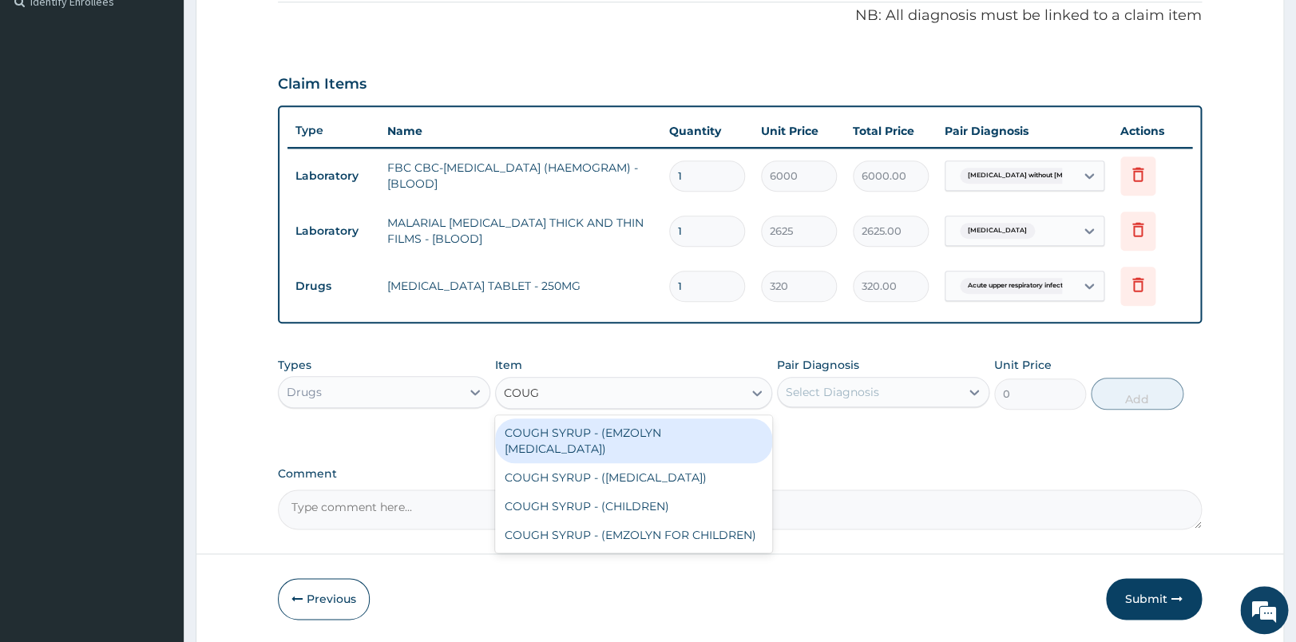
type input "COUGH"
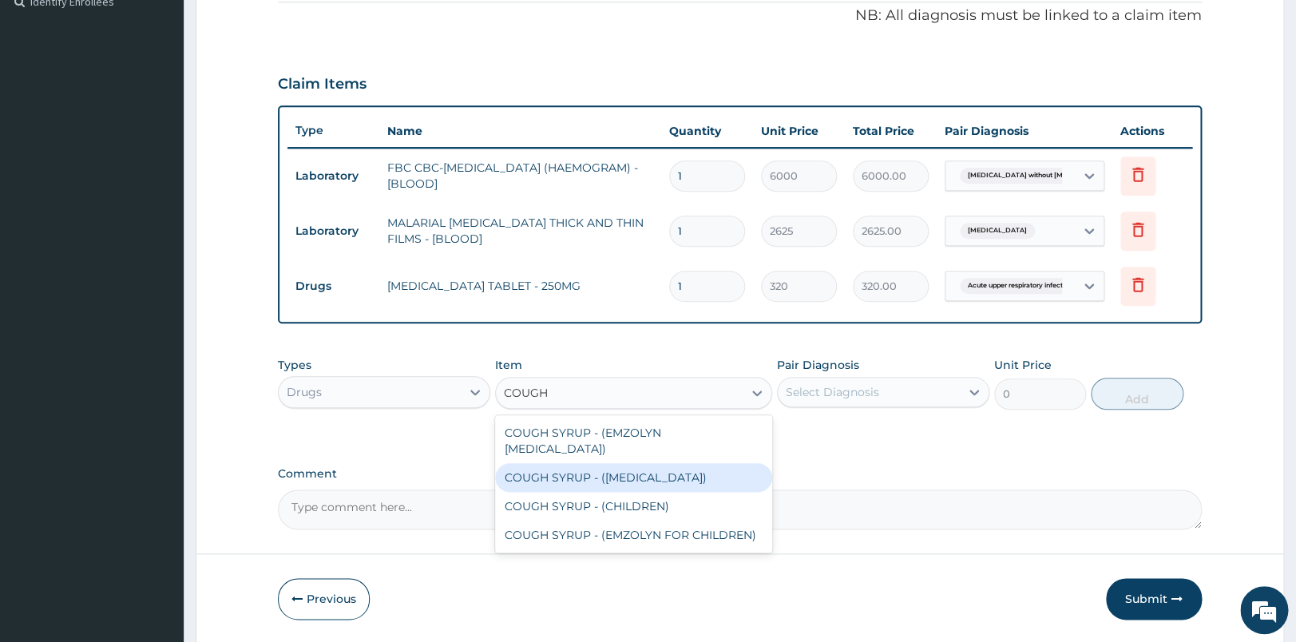
click at [679, 463] on div "COUGH SYRUP - ([MEDICAL_DATA])" at bounding box center [633, 477] width 277 height 29
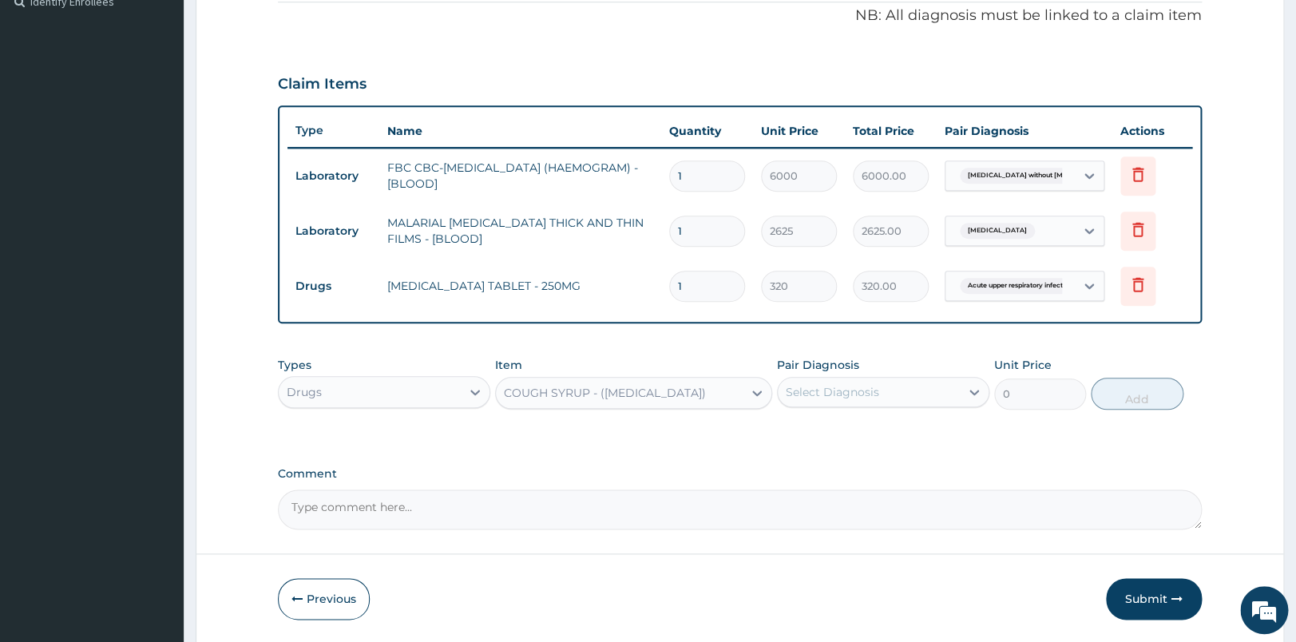
type input "1280"
click at [918, 394] on div "Select Diagnosis" at bounding box center [869, 392] width 182 height 26
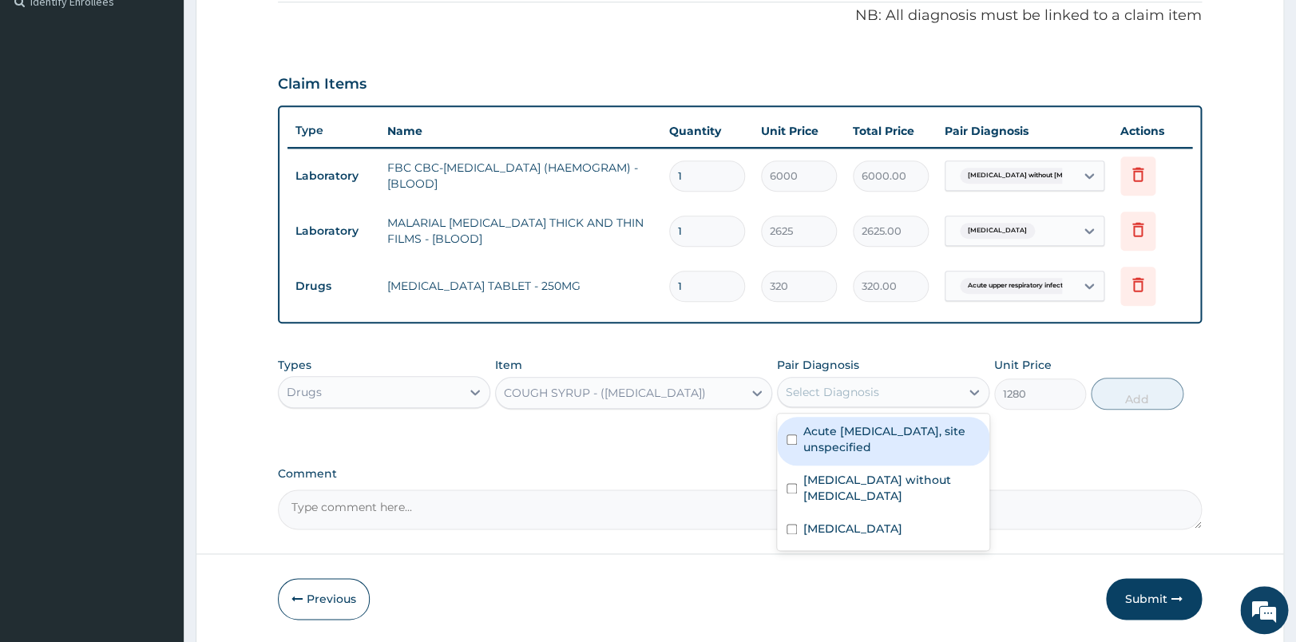
click at [878, 456] on div "Acute [MEDICAL_DATA], site unspecified" at bounding box center [883, 441] width 212 height 49
checkbox input "true"
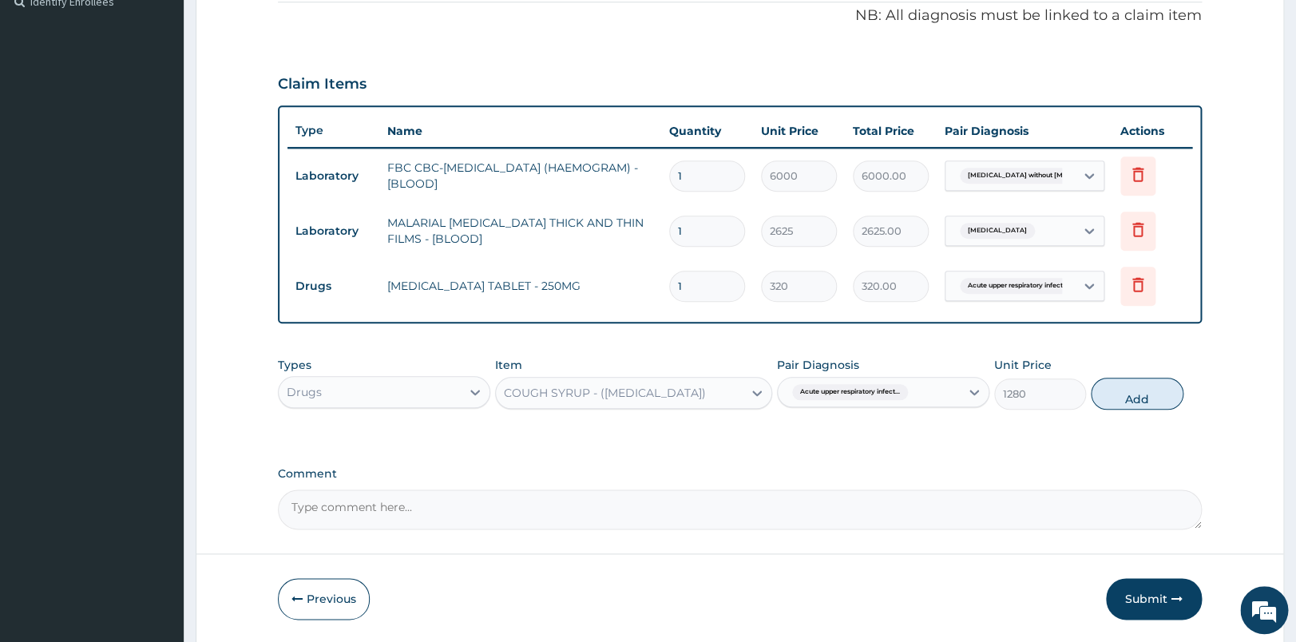
click at [1149, 410] on div "Types Drugs Item COUGH SYRUP - ([MEDICAL_DATA]) Pair Diagnosis Acute upper resp…" at bounding box center [740, 383] width 924 height 69
click at [1112, 400] on button "Add" at bounding box center [1136, 394] width 93 height 32
type input "0"
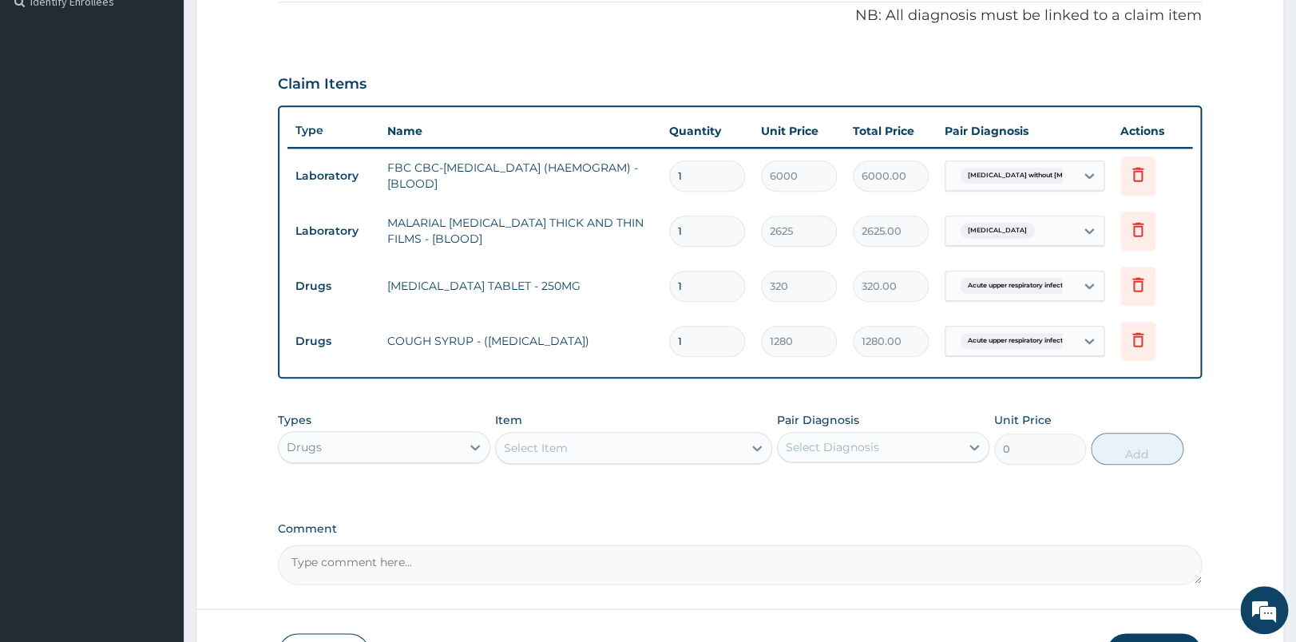
click at [617, 462] on div "Select Item" at bounding box center [633, 448] width 277 height 32
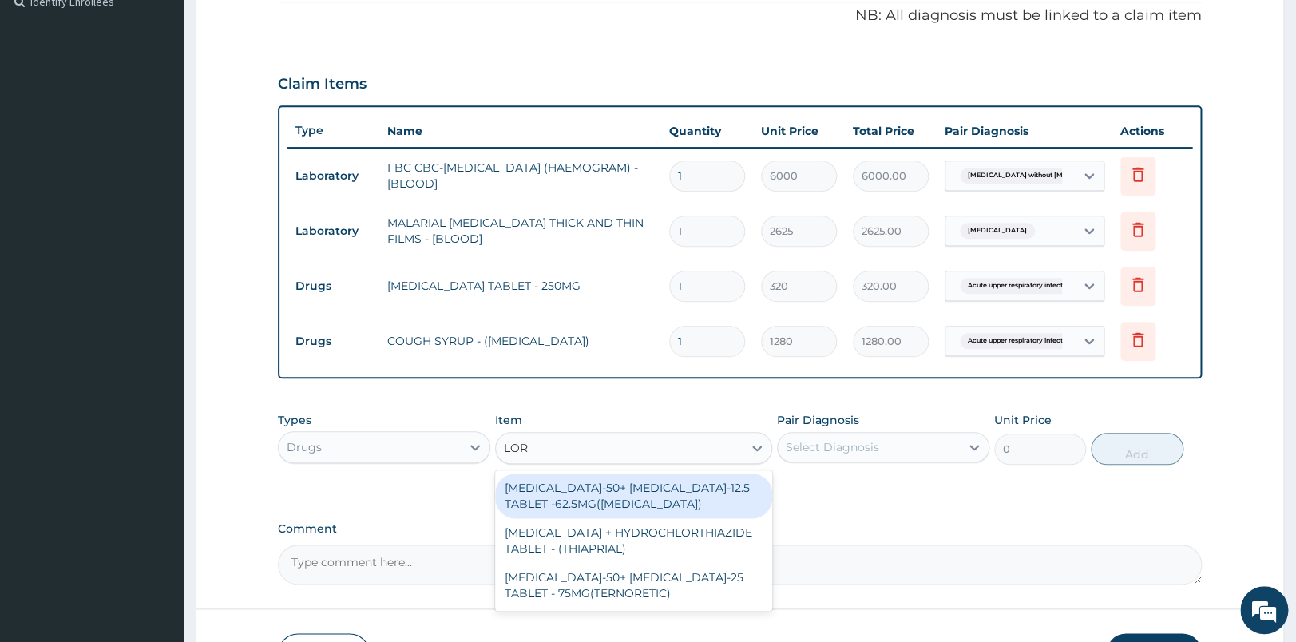
type input "[PERSON_NAME]"
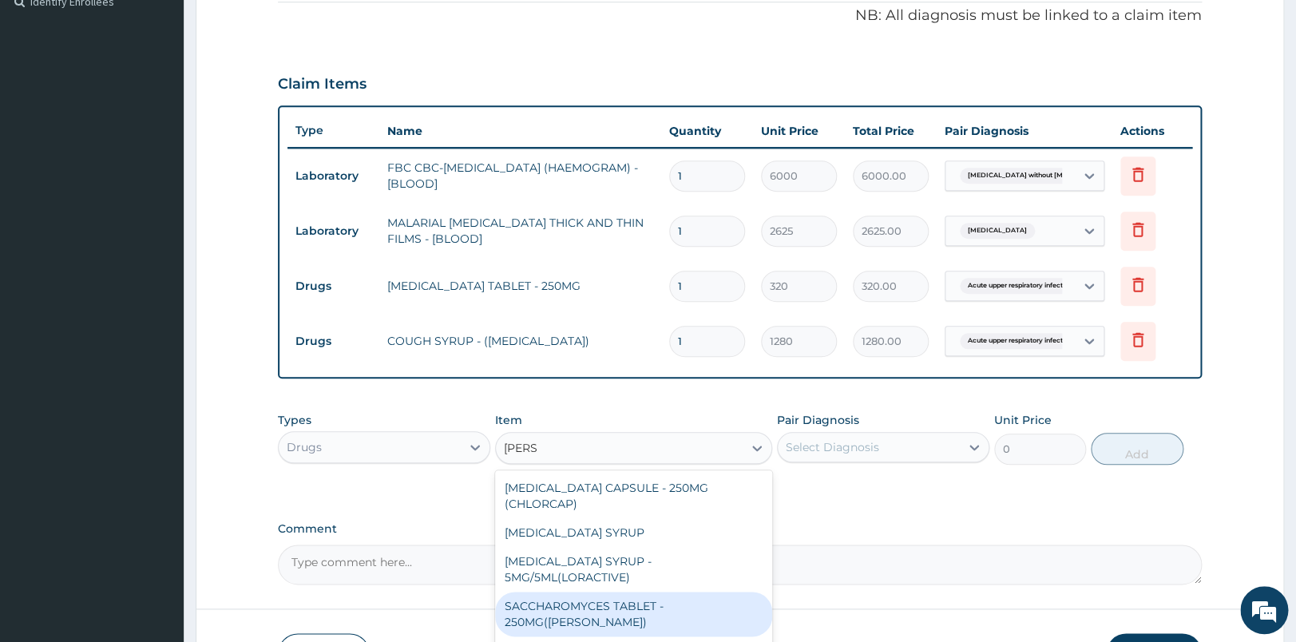
scroll to position [599, 0]
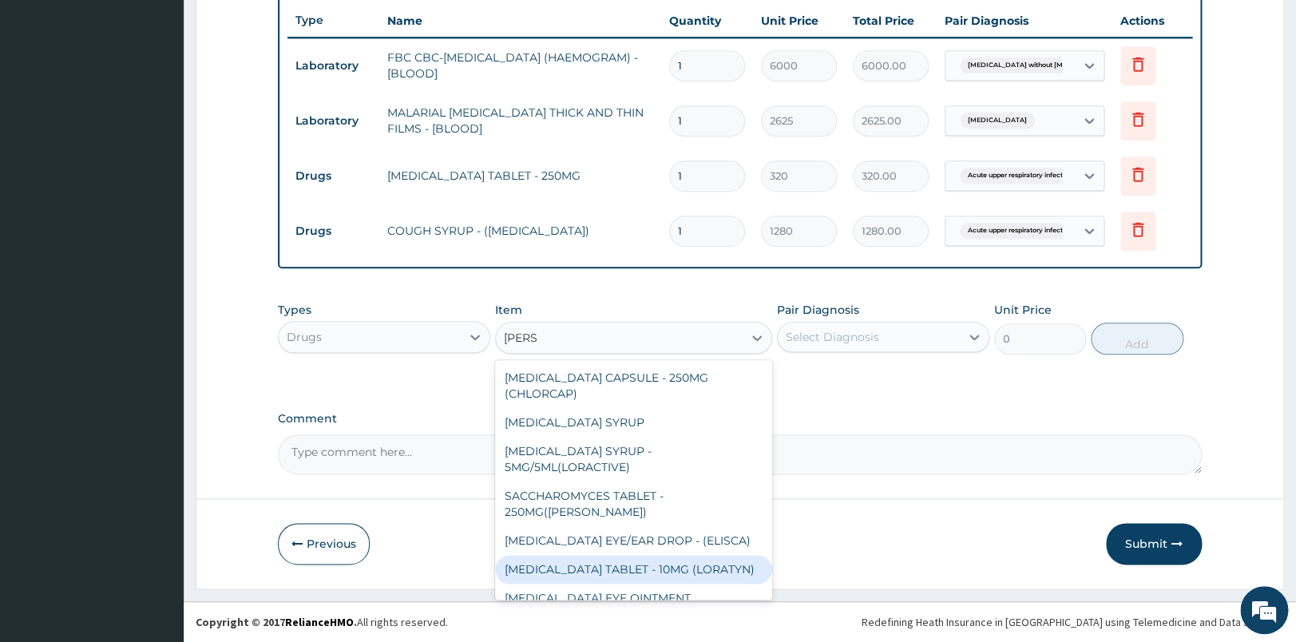
click at [702, 579] on div "[MEDICAL_DATA] TABLET - 10MG (LORATYN)" at bounding box center [633, 569] width 277 height 29
type input "112"
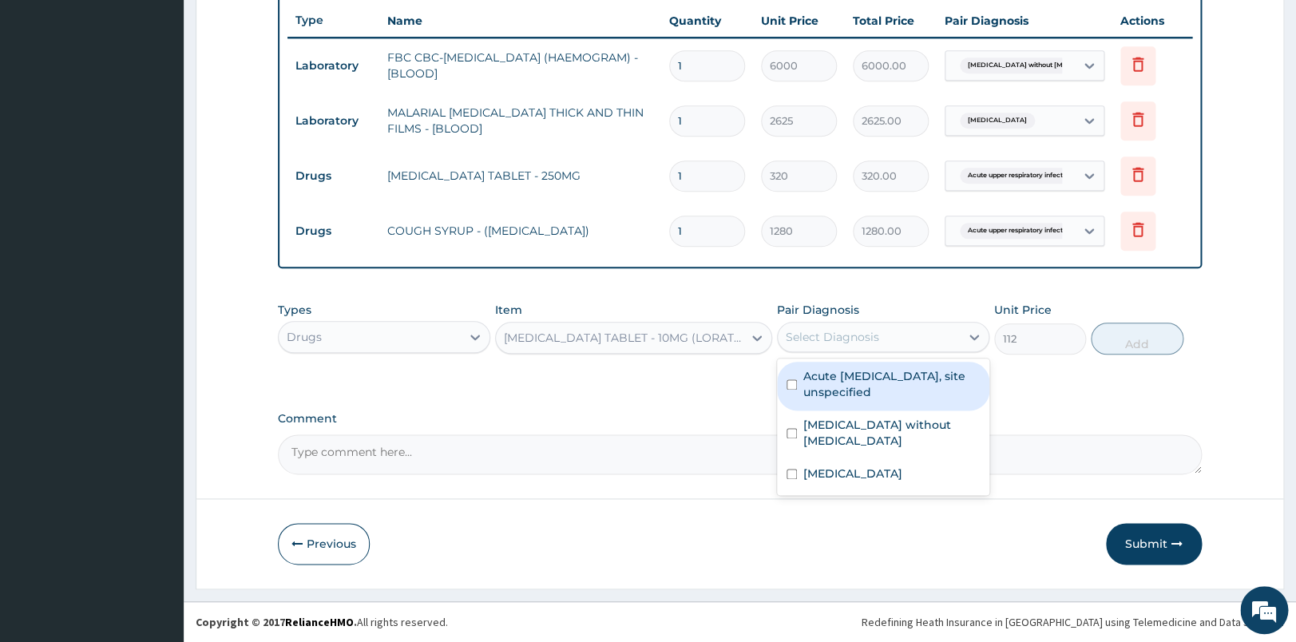
click at [904, 327] on div "Select Diagnosis" at bounding box center [869, 337] width 182 height 26
click at [873, 398] on label "Acute [MEDICAL_DATA], site unspecified" at bounding box center [891, 384] width 176 height 32
checkbox input "true"
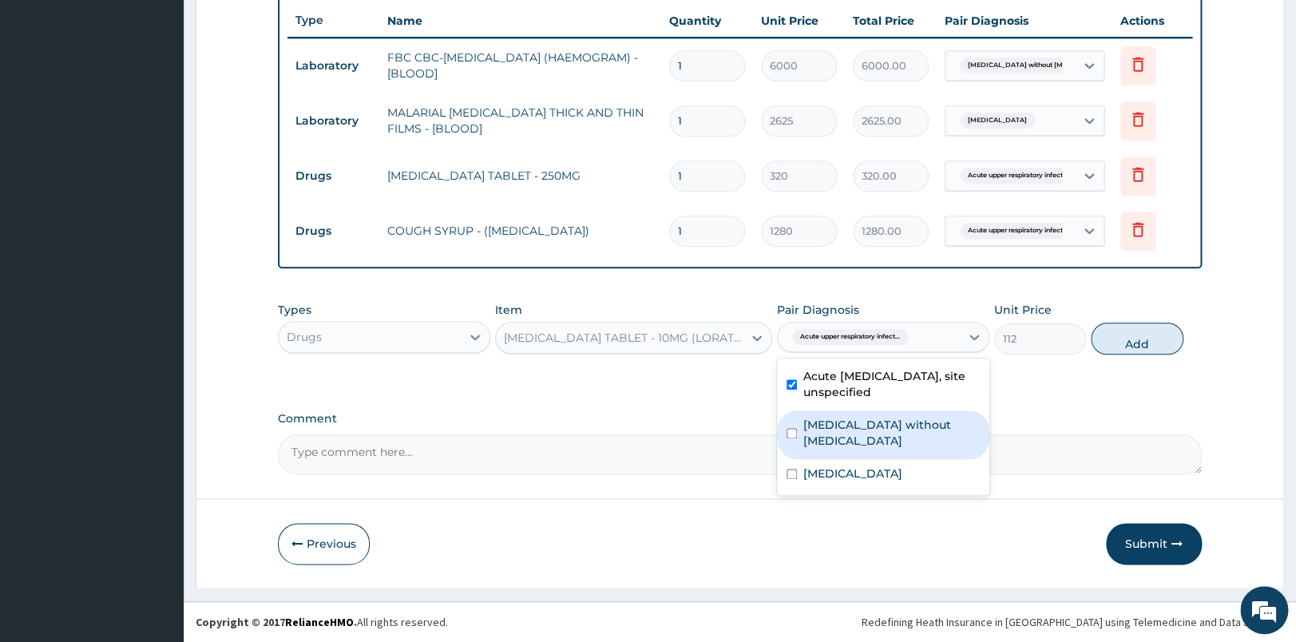
click at [894, 429] on label "[MEDICAL_DATA] without [MEDICAL_DATA]" at bounding box center [891, 433] width 176 height 32
checkbox input "true"
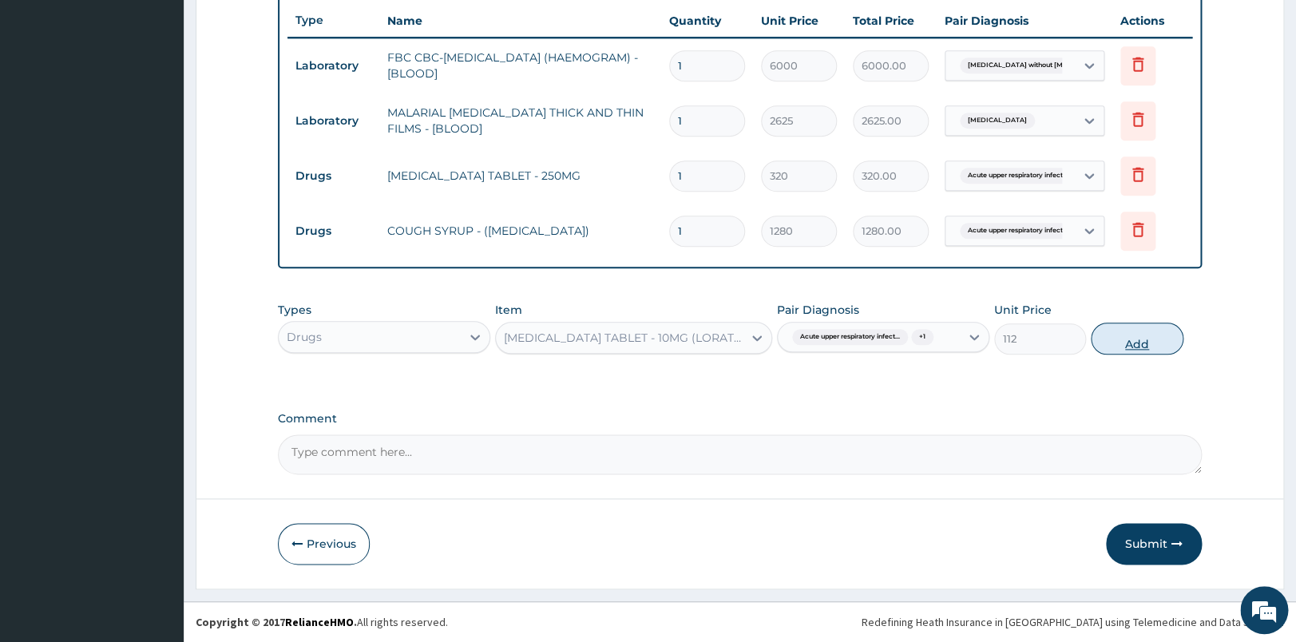
click at [1154, 330] on button "Add" at bounding box center [1136, 339] width 93 height 32
type input "0"
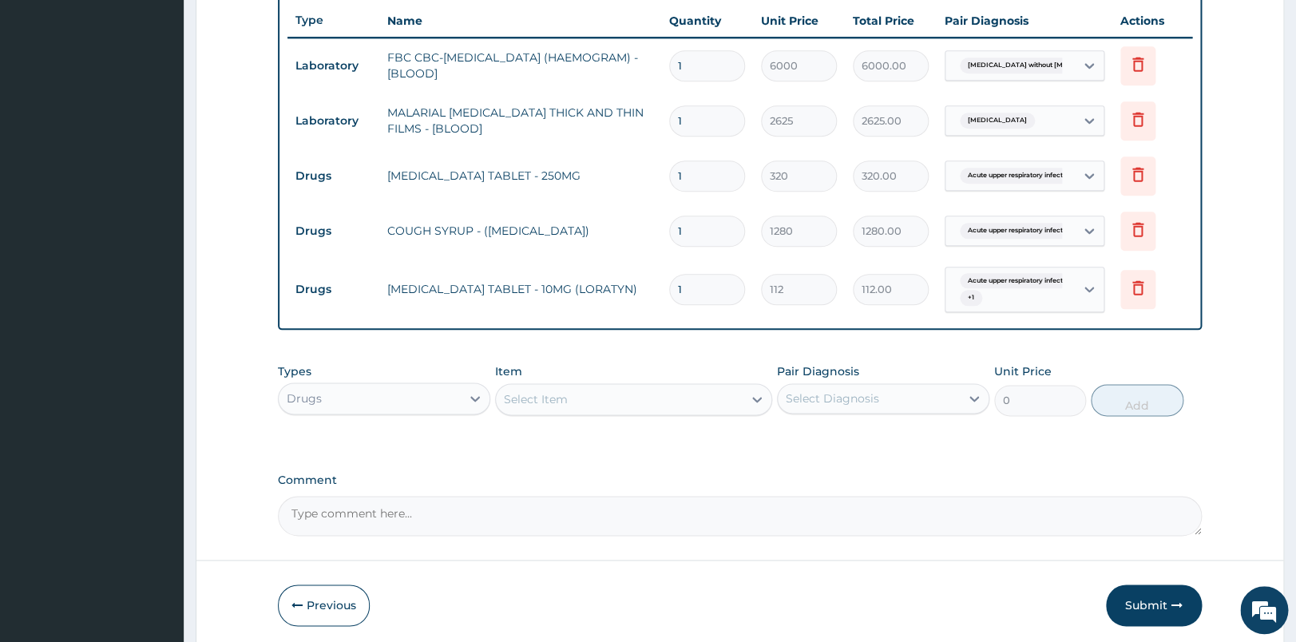
type input "0.00"
type input "5"
type input "560.00"
type input "5"
click at [726, 170] on input "1" at bounding box center [707, 175] width 76 height 31
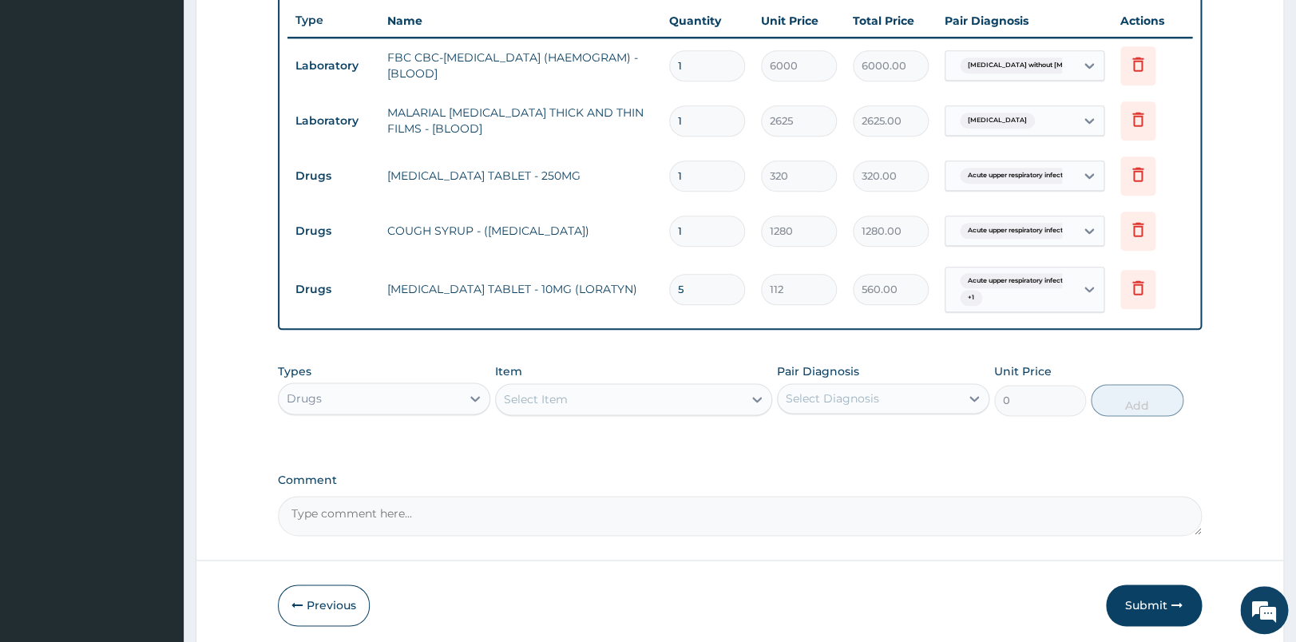
type input "0.00"
type input "5"
type input "1600.00"
type input "5"
click at [378, 411] on div "Drugs" at bounding box center [384, 398] width 212 height 32
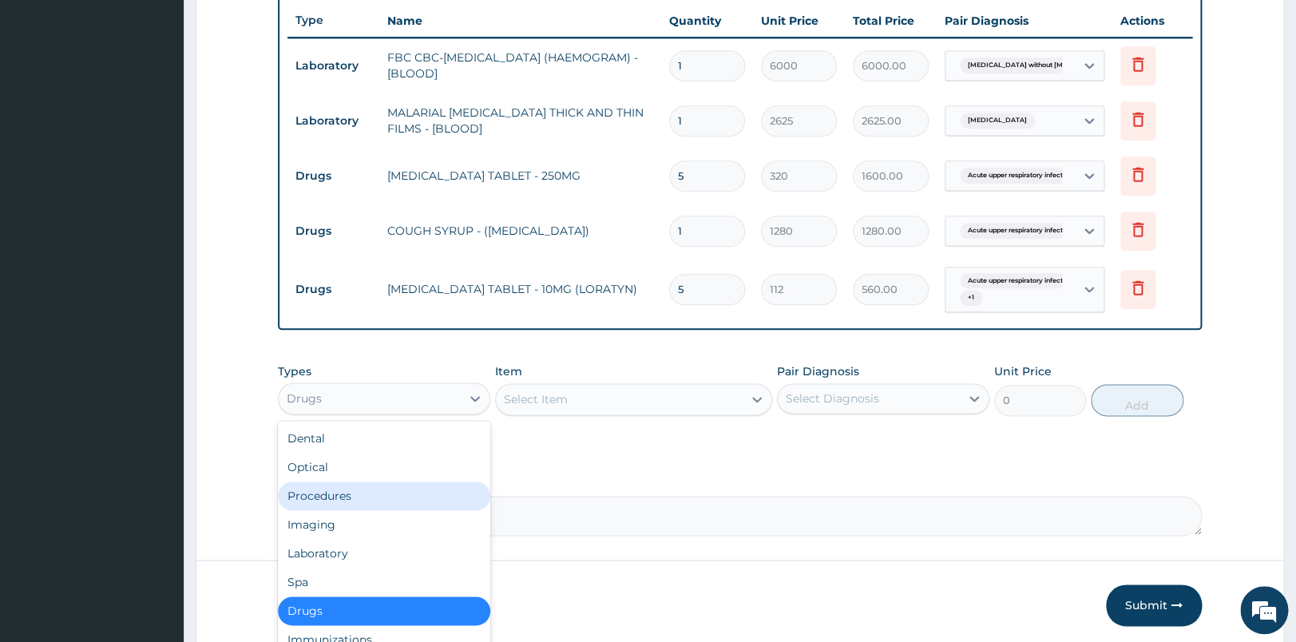
click at [340, 501] on div "Procedures" at bounding box center [384, 495] width 212 height 29
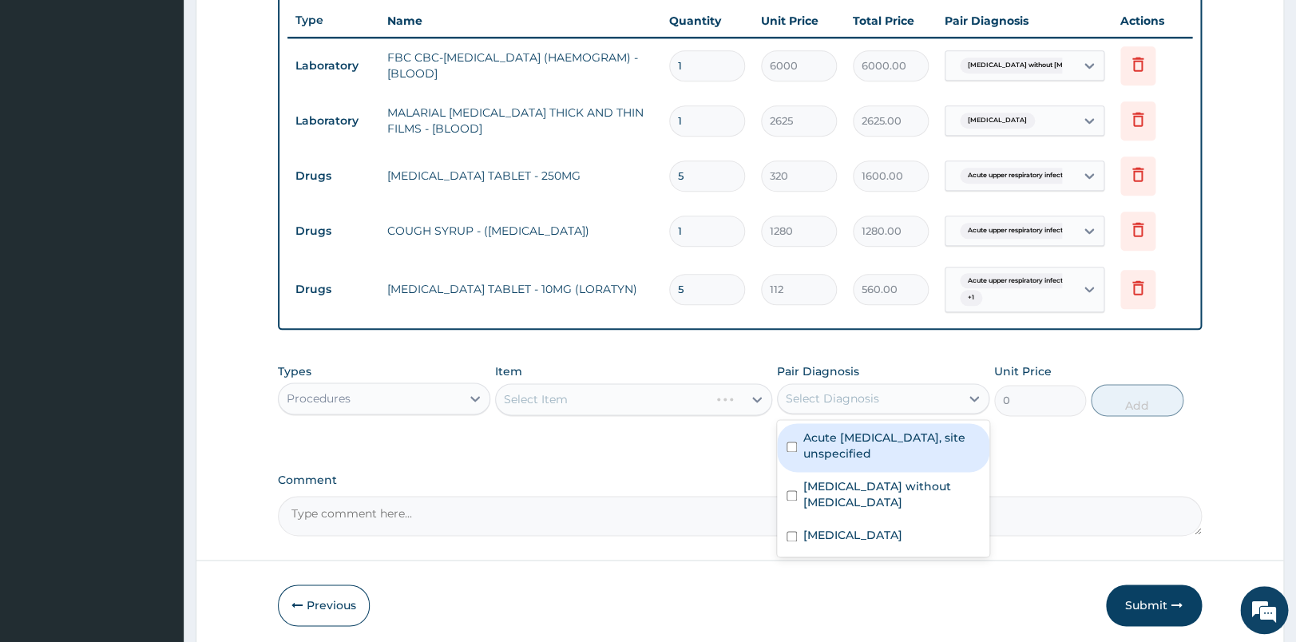
click at [830, 390] on div "Select Diagnosis" at bounding box center [869, 399] width 182 height 26
click at [835, 445] on label "Acute [MEDICAL_DATA], site unspecified" at bounding box center [891, 445] width 176 height 32
checkbox input "true"
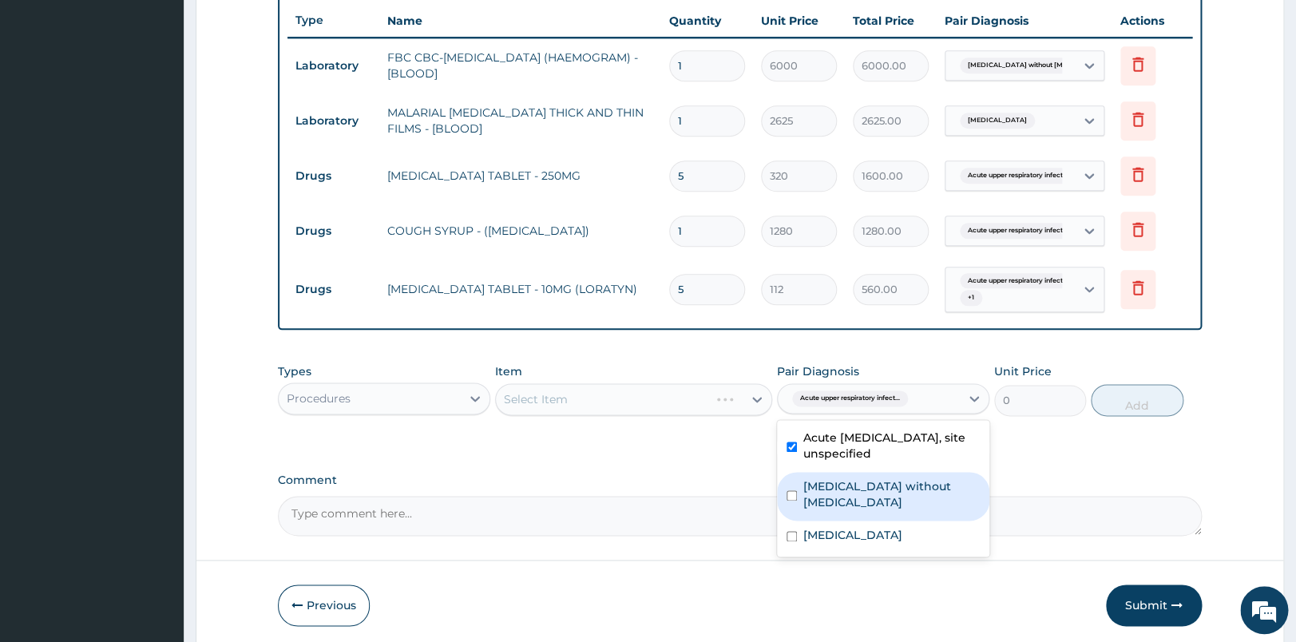
click at [849, 491] on label "[MEDICAL_DATA] without [MEDICAL_DATA]" at bounding box center [891, 494] width 176 height 32
checkbox input "true"
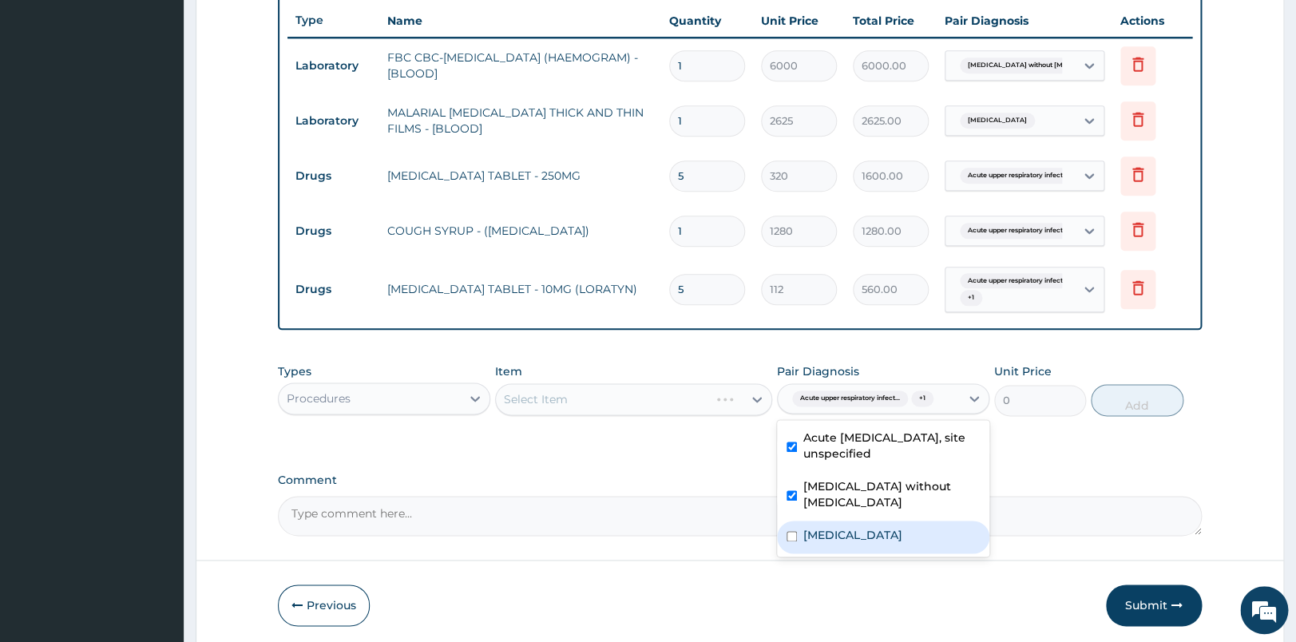
click at [846, 527] on label "[MEDICAL_DATA]" at bounding box center [852, 535] width 99 height 16
checkbox input "true"
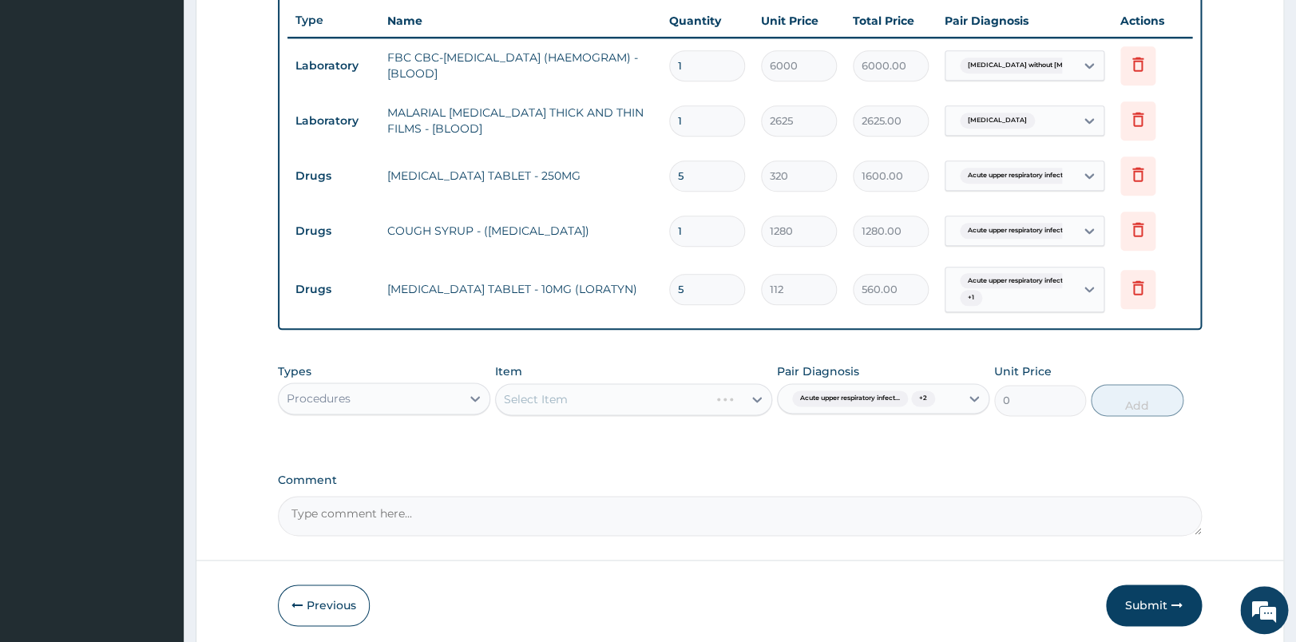
click at [642, 403] on div "Select Item" at bounding box center [633, 399] width 277 height 32
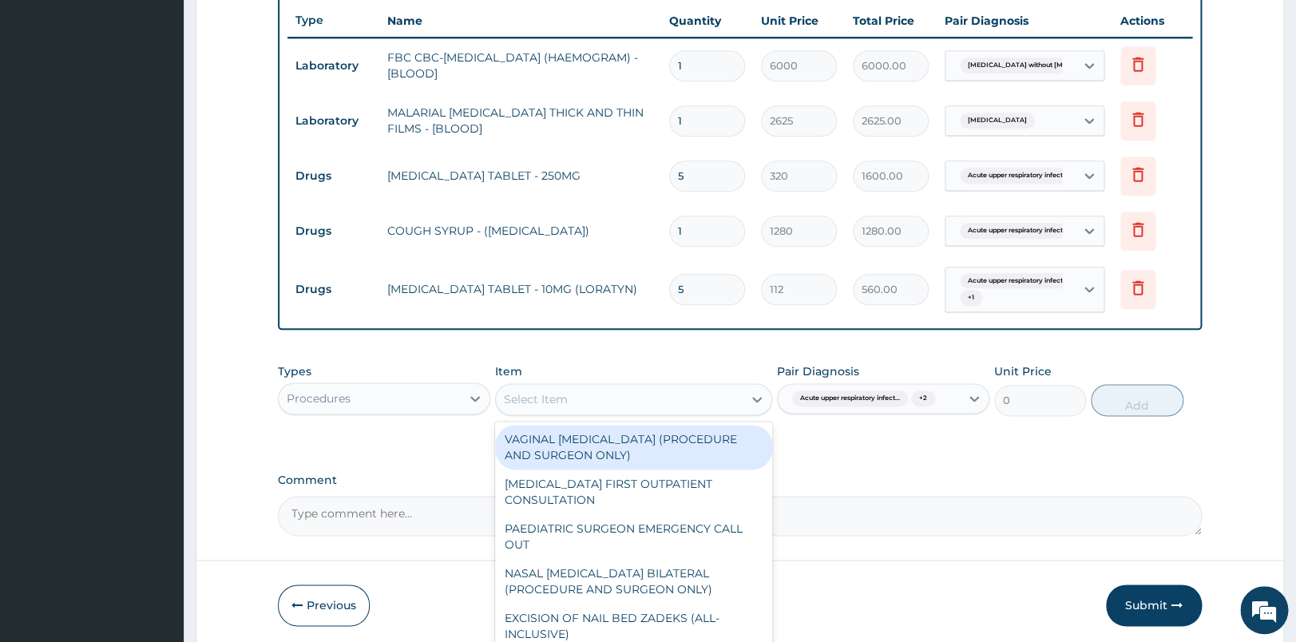
click at [642, 403] on div "Select Item" at bounding box center [619, 399] width 247 height 26
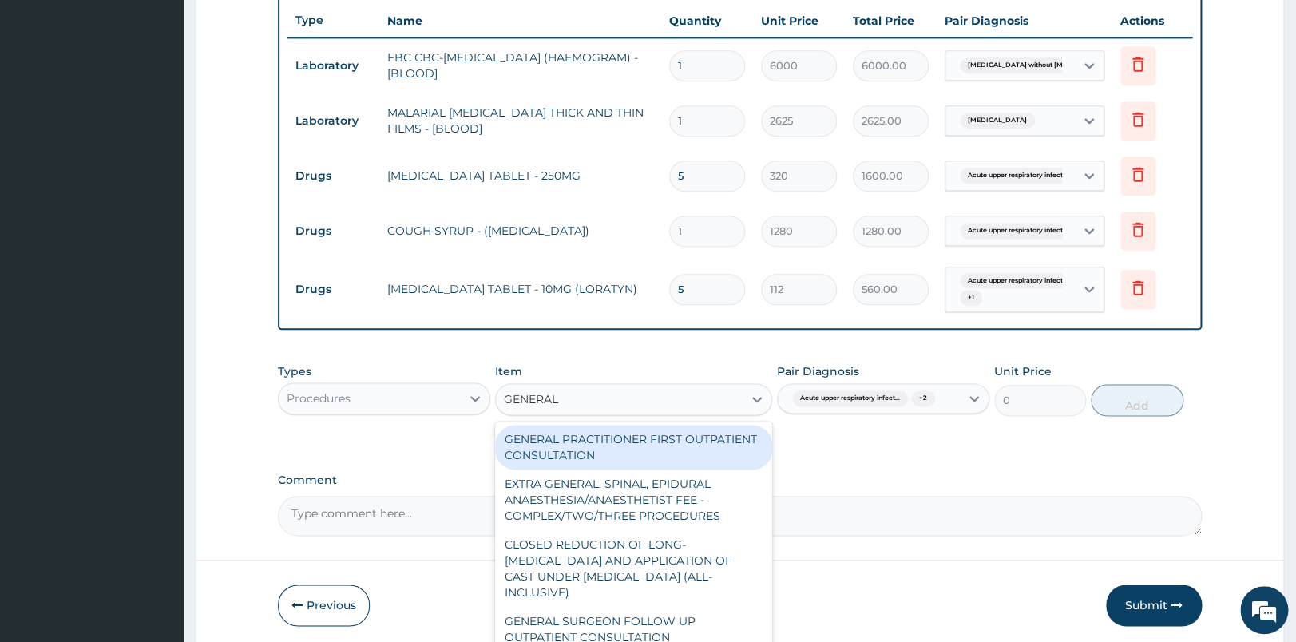
type input "GENERAL P"
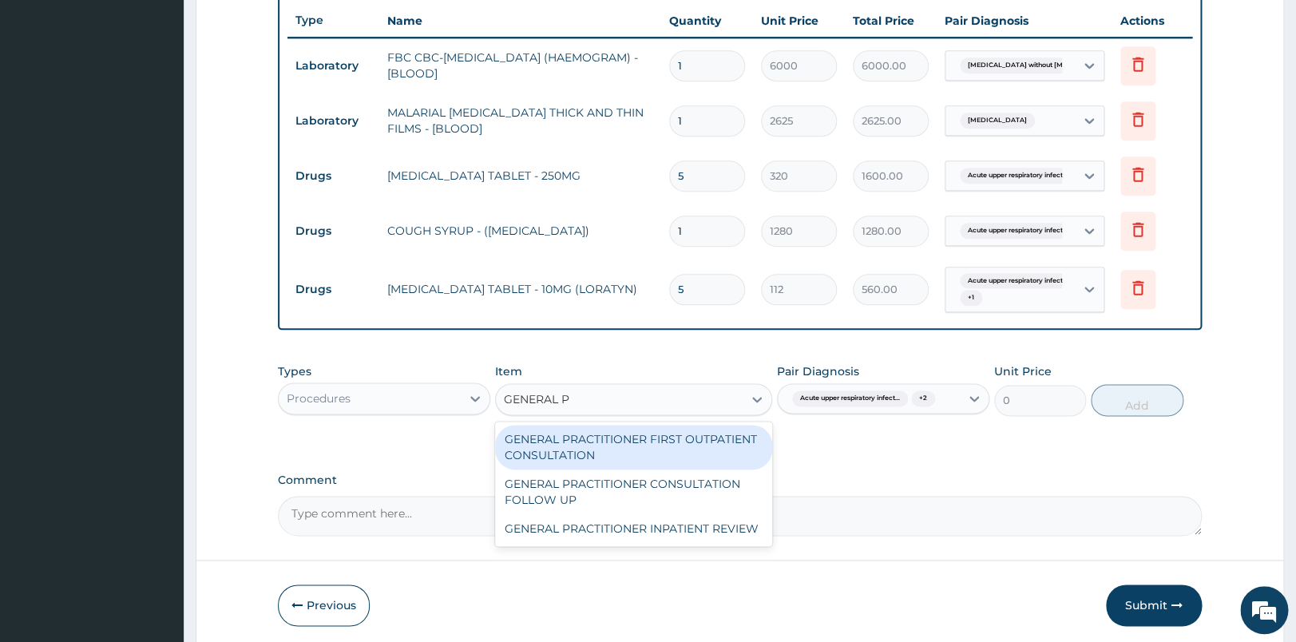
click at [633, 447] on div "GENERAL PRACTITIONER FIRST OUTPATIENT CONSULTATION" at bounding box center [633, 447] width 277 height 45
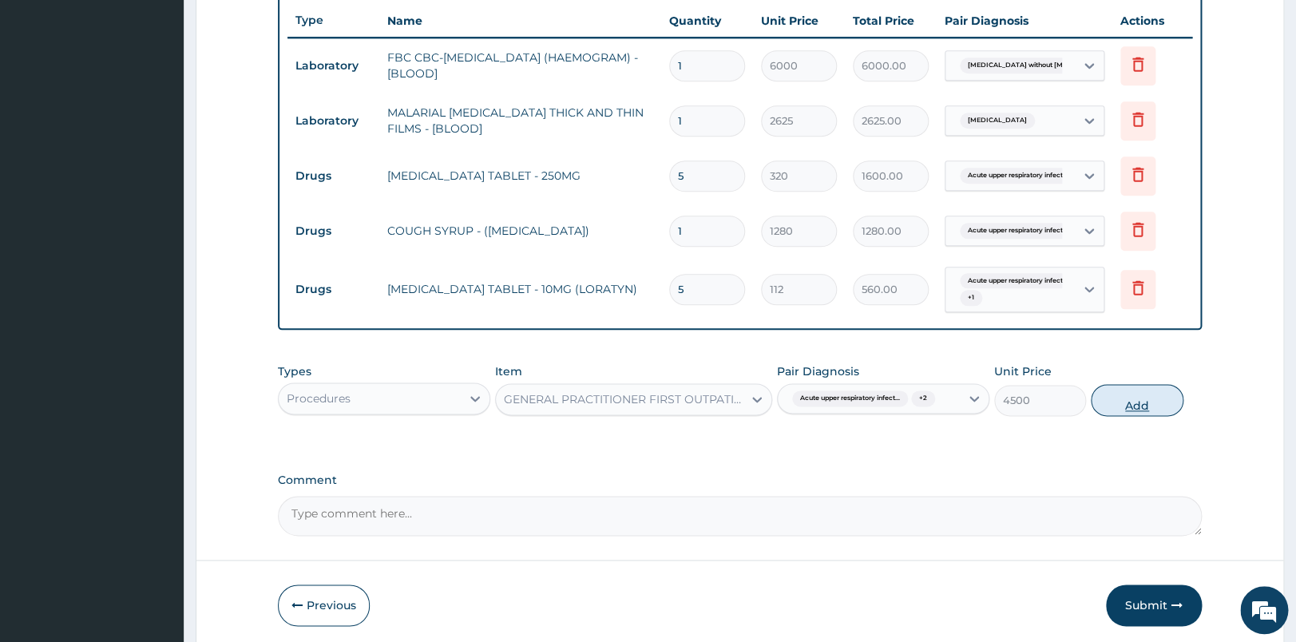
click at [1125, 402] on button "Add" at bounding box center [1136, 400] width 93 height 32
type input "0"
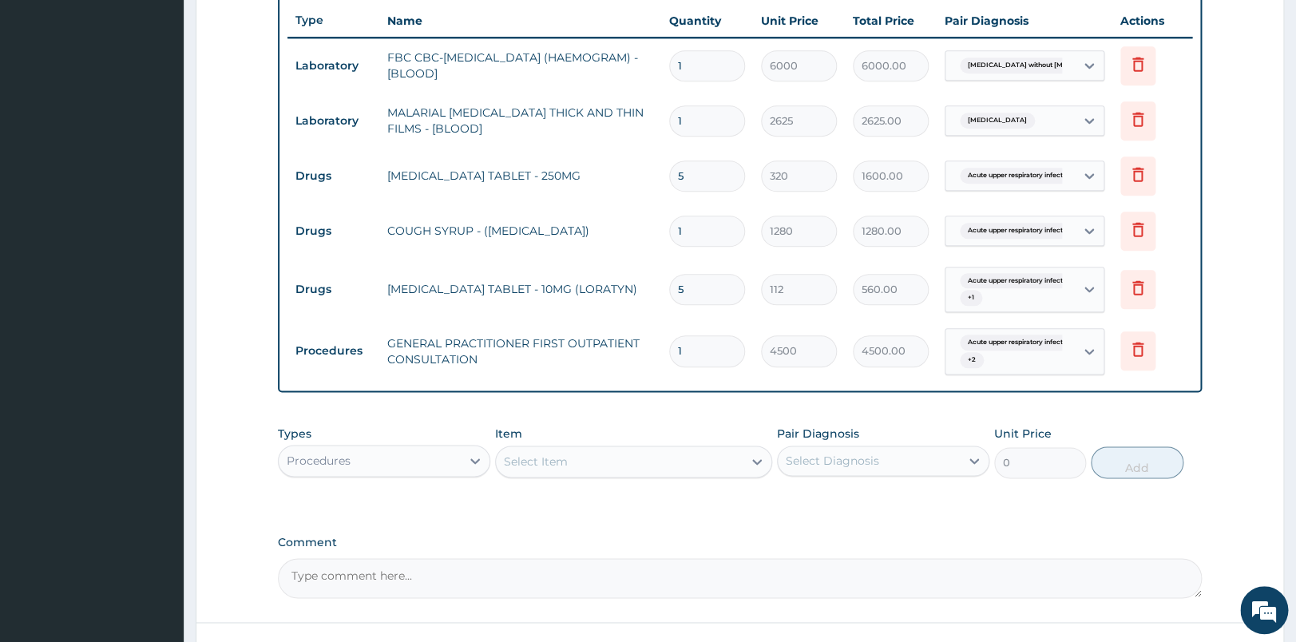
scroll to position [723, 0]
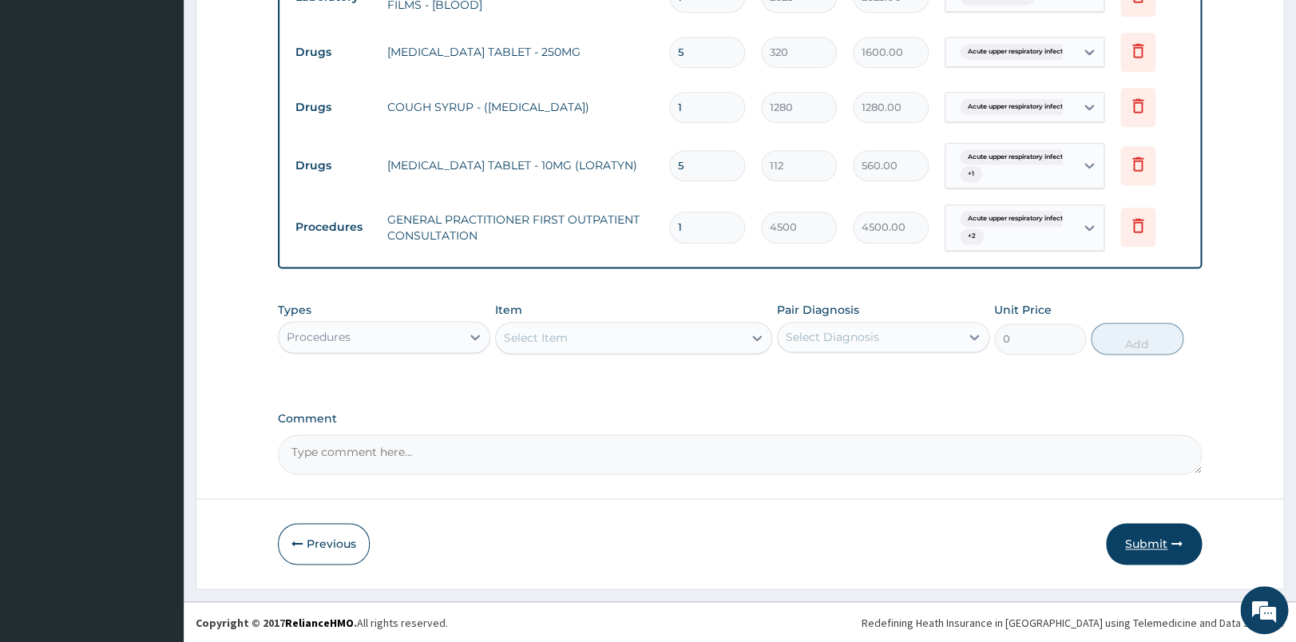
click at [1158, 540] on button "Submit" at bounding box center [1154, 544] width 96 height 42
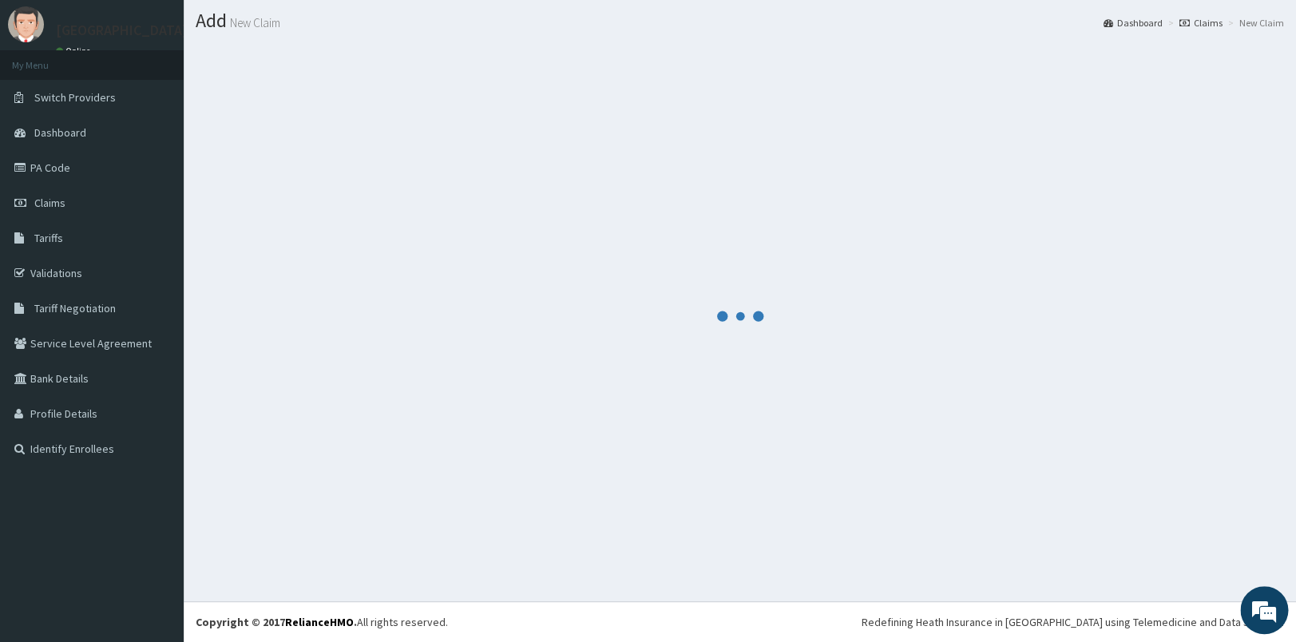
scroll to position [42, 0]
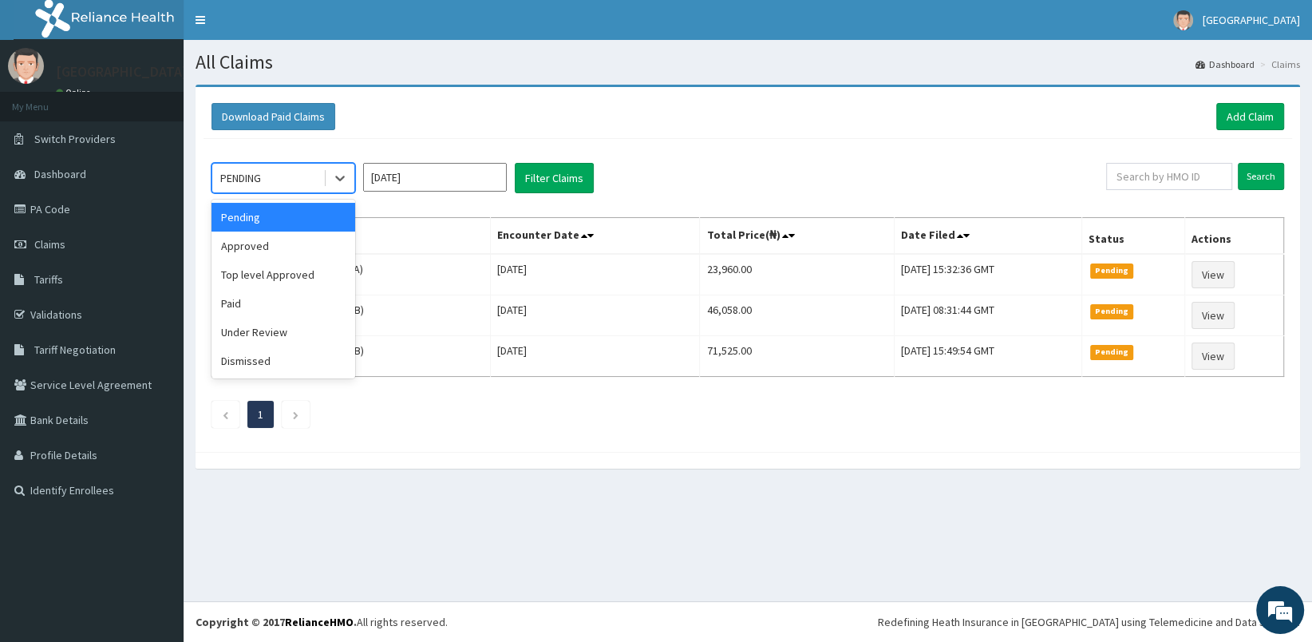
click at [315, 184] on div "PENDING" at bounding box center [267, 178] width 111 height 26
click at [247, 342] on div "Under Review" at bounding box center [284, 332] width 144 height 29
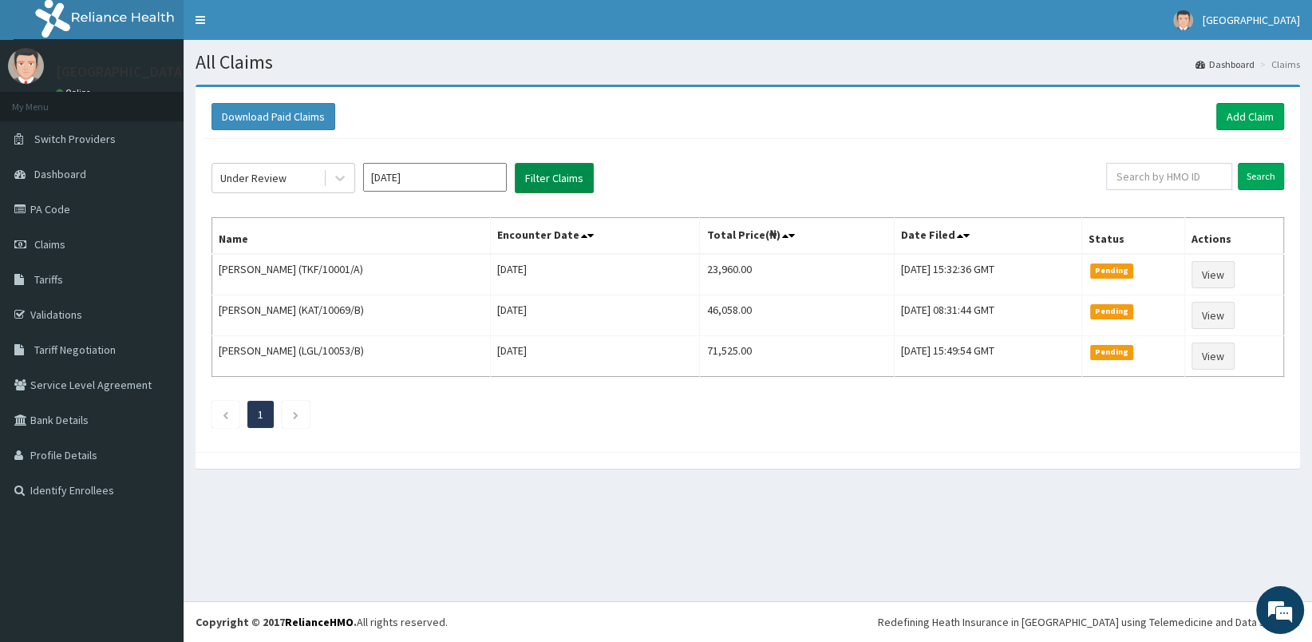
click at [543, 180] on button "Filter Claims" at bounding box center [554, 178] width 79 height 30
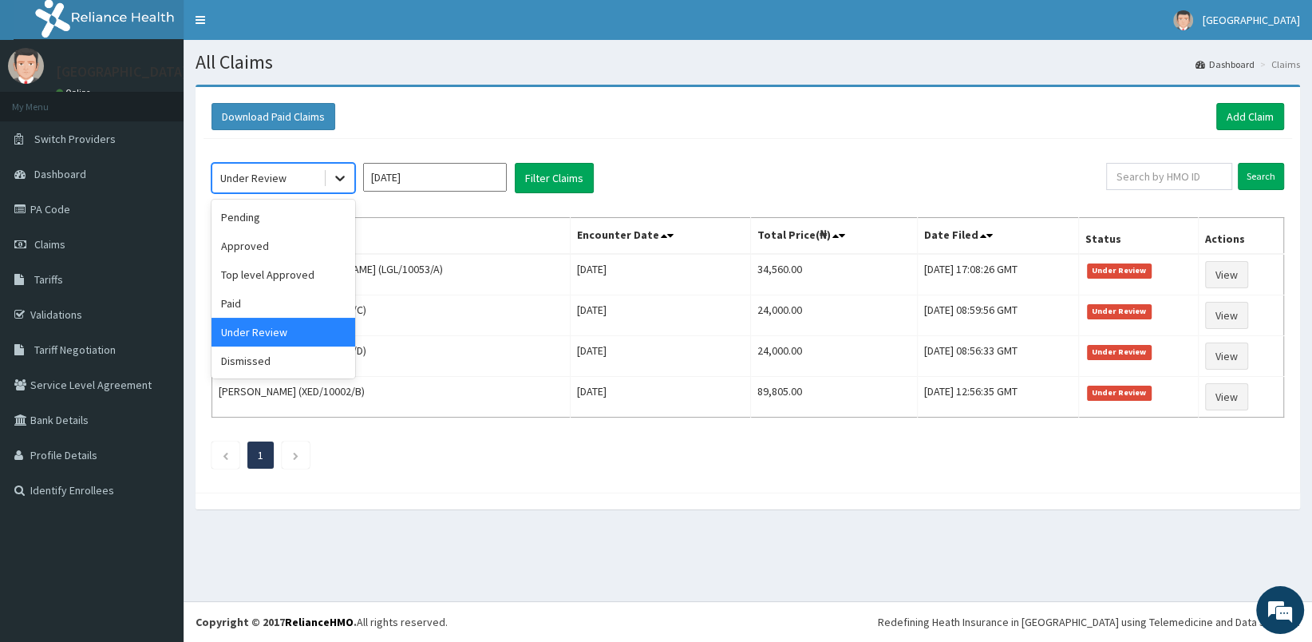
click at [343, 174] on icon at bounding box center [340, 178] width 16 height 16
click at [251, 272] on div "Top level Approved" at bounding box center [284, 274] width 144 height 29
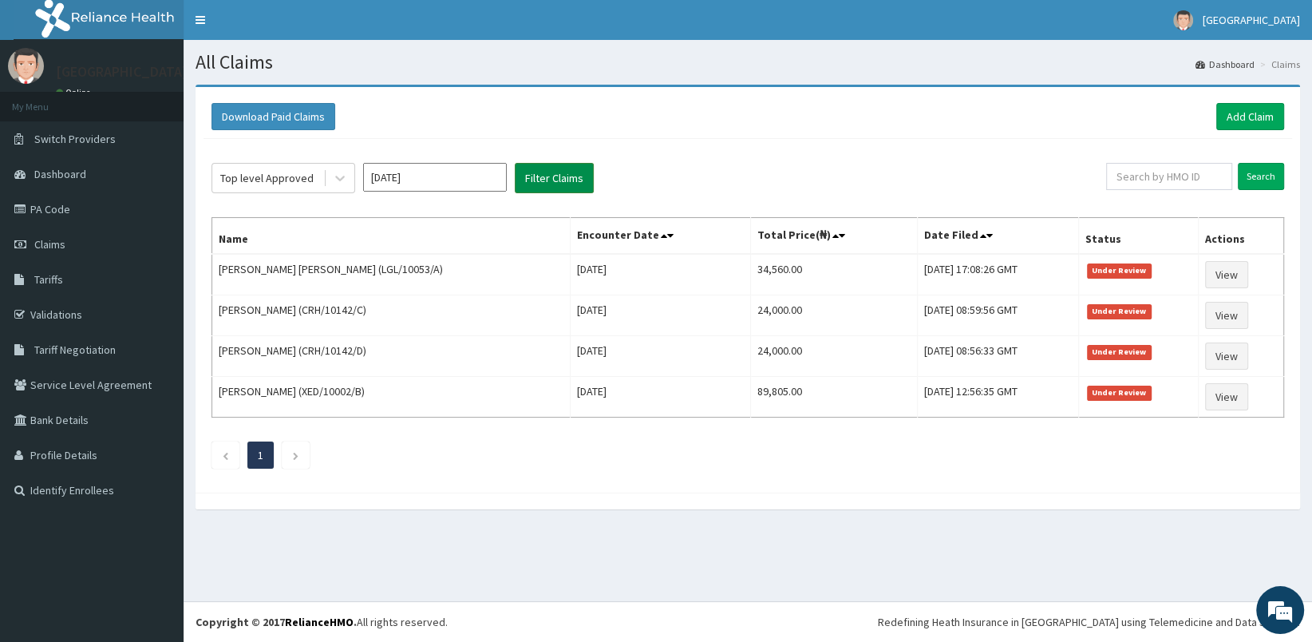
click at [557, 178] on button "Filter Claims" at bounding box center [554, 178] width 79 height 30
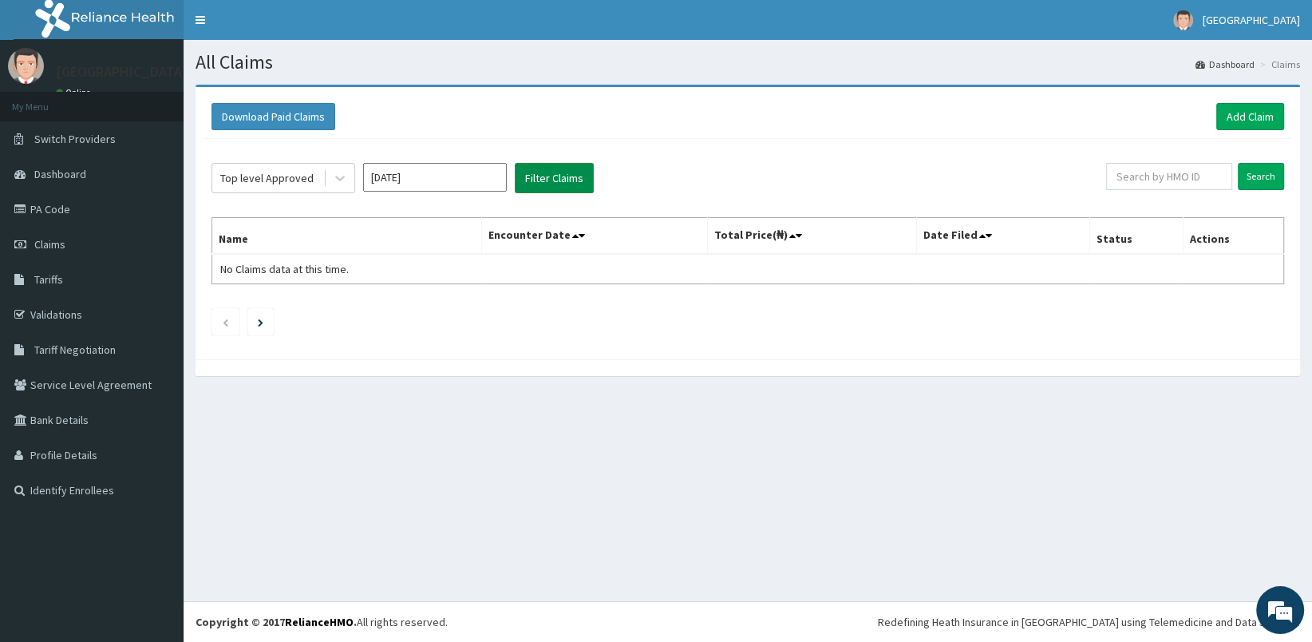
click at [557, 178] on button "Filter Claims" at bounding box center [554, 178] width 79 height 30
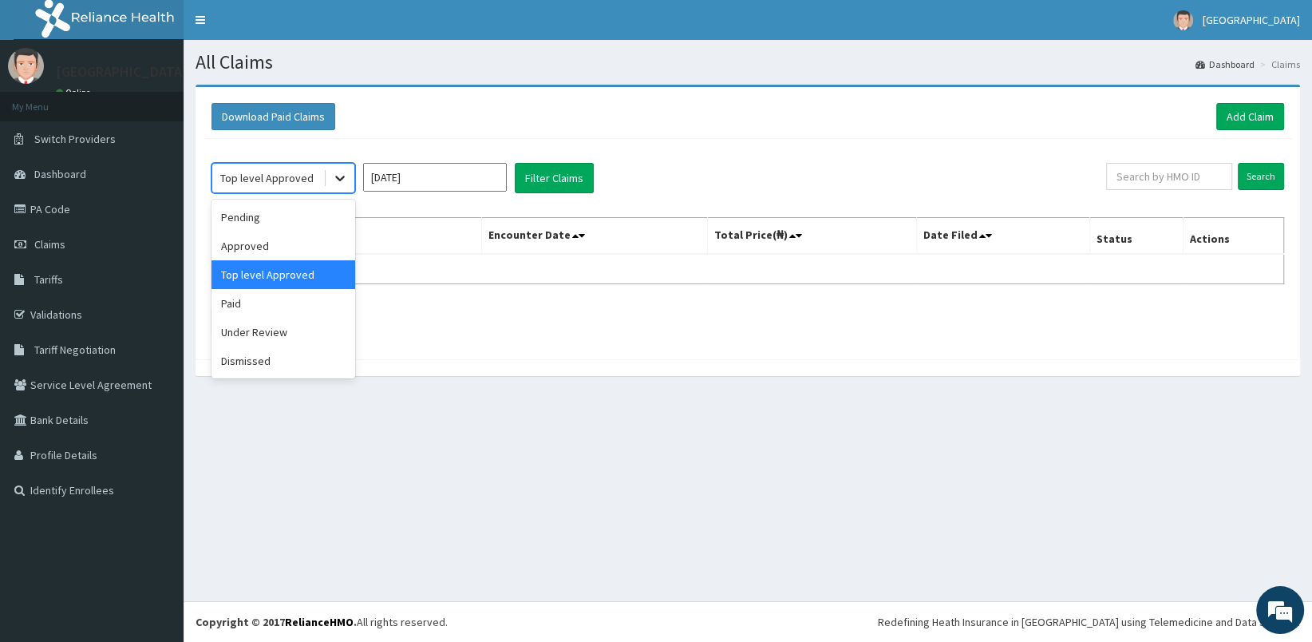
click at [332, 190] on div at bounding box center [340, 178] width 29 height 29
click at [303, 252] on div "Approved" at bounding box center [284, 246] width 144 height 29
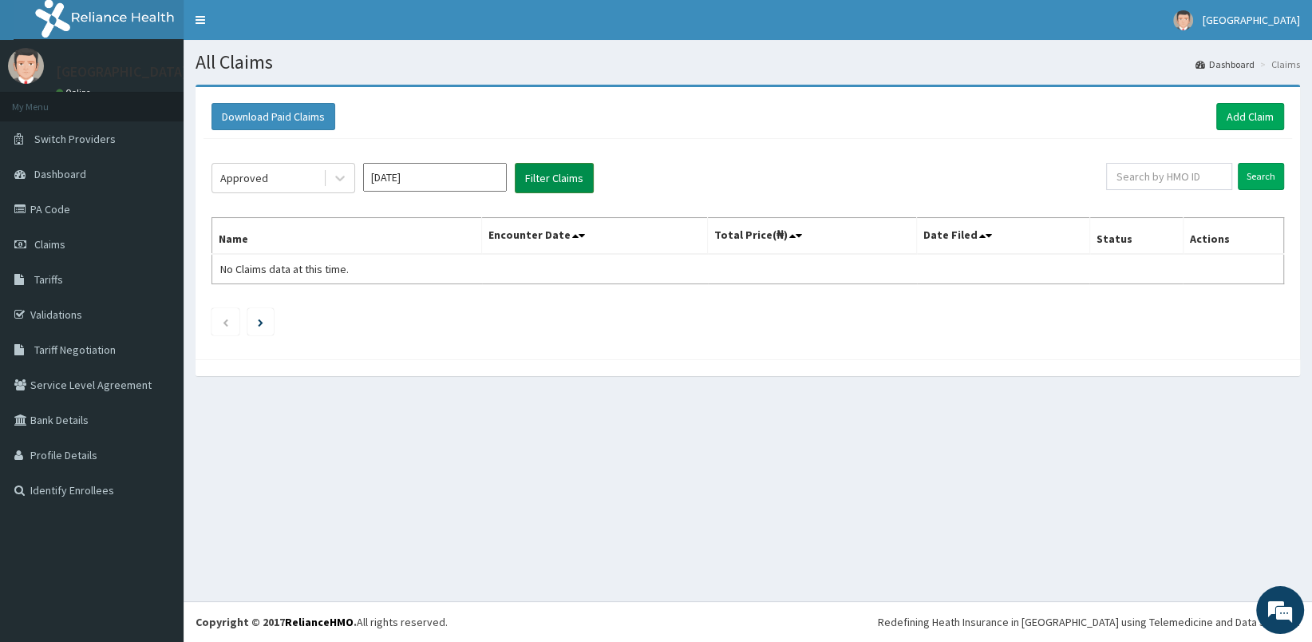
click at [544, 176] on button "Filter Claims" at bounding box center [554, 178] width 79 height 30
